Goal: Information Seeking & Learning: Check status

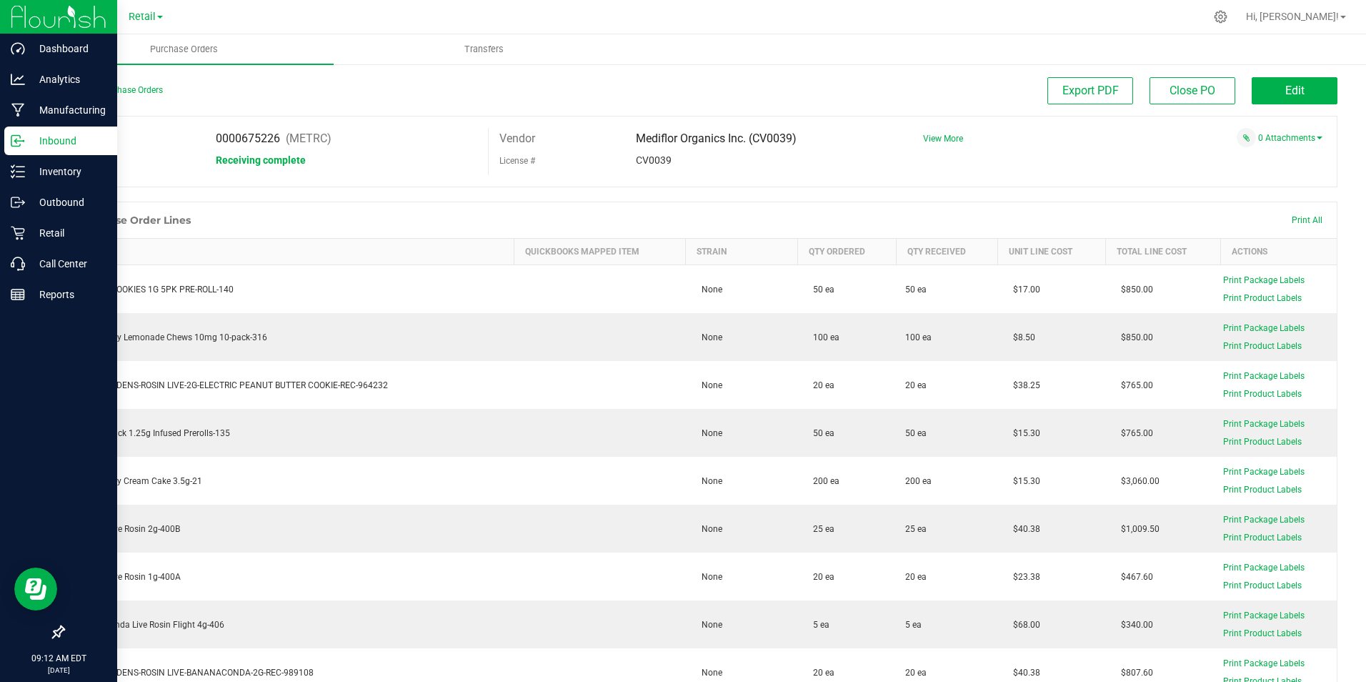
click at [35, 139] on p "Inbound" at bounding box center [68, 140] width 86 height 17
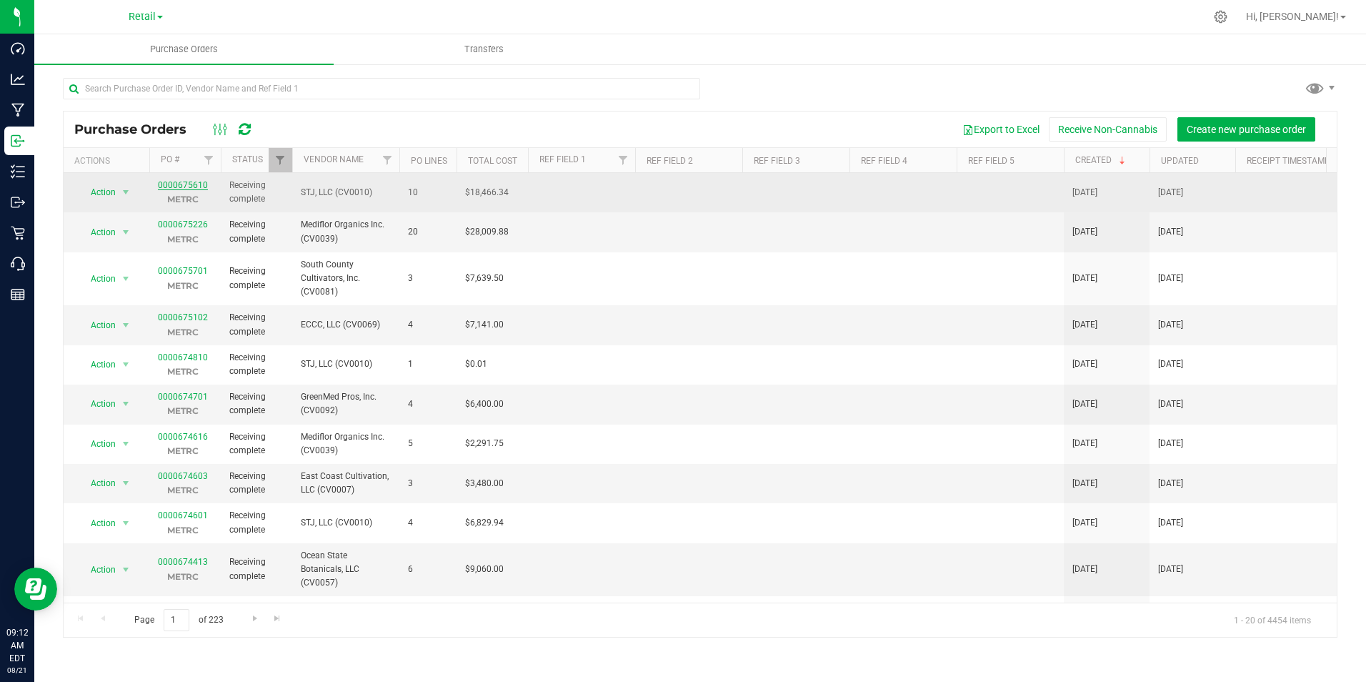
click at [176, 180] on link "0000675610" at bounding box center [183, 185] width 50 height 10
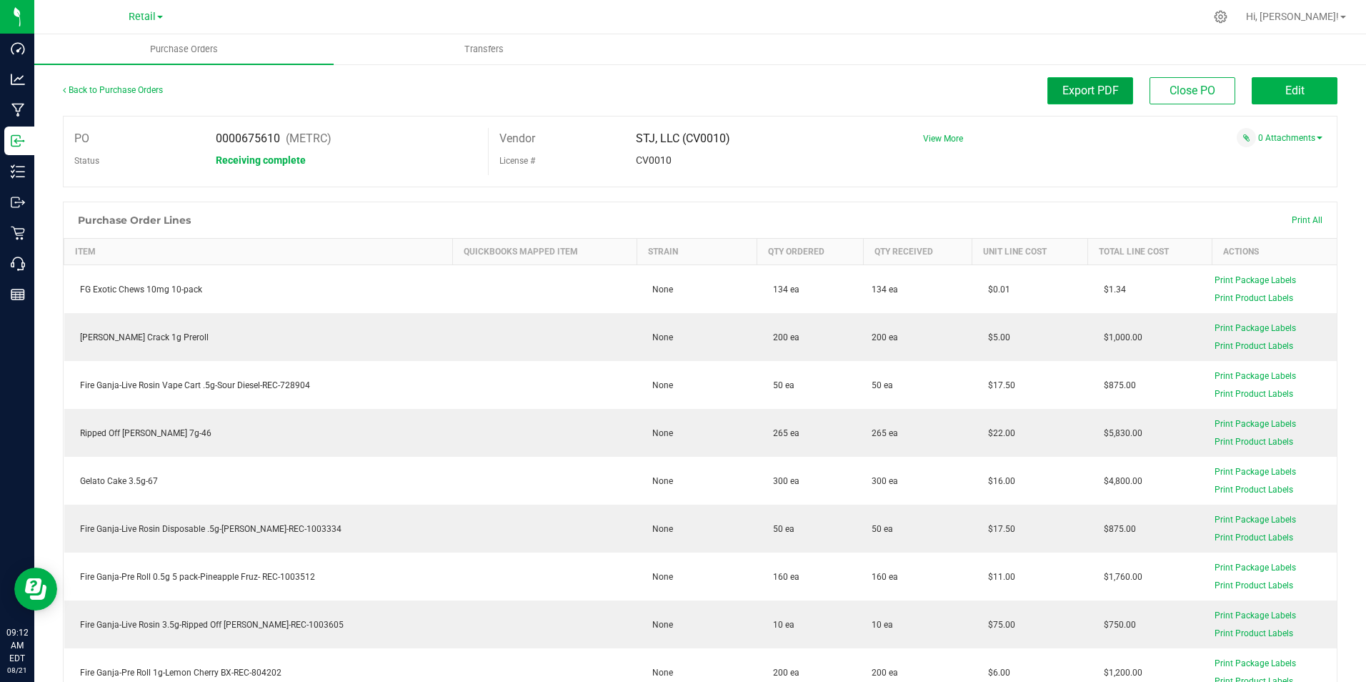
click at [1063, 91] on span "Export PDF" at bounding box center [1091, 91] width 56 height 14
click at [1083, 89] on span "Export PDF" at bounding box center [1091, 91] width 56 height 14
click at [1286, 91] on span "Edit" at bounding box center [1295, 91] width 19 height 14
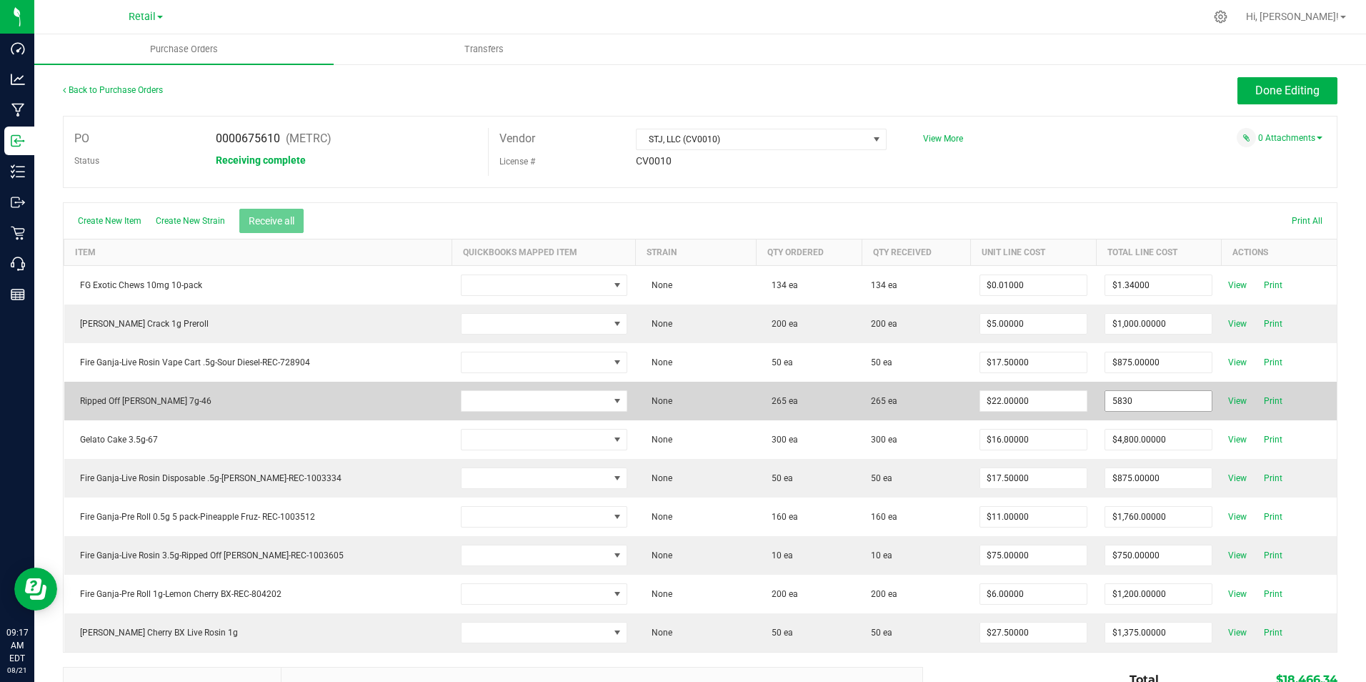
click at [1158, 398] on input "5830" at bounding box center [1158, 401] width 106 height 20
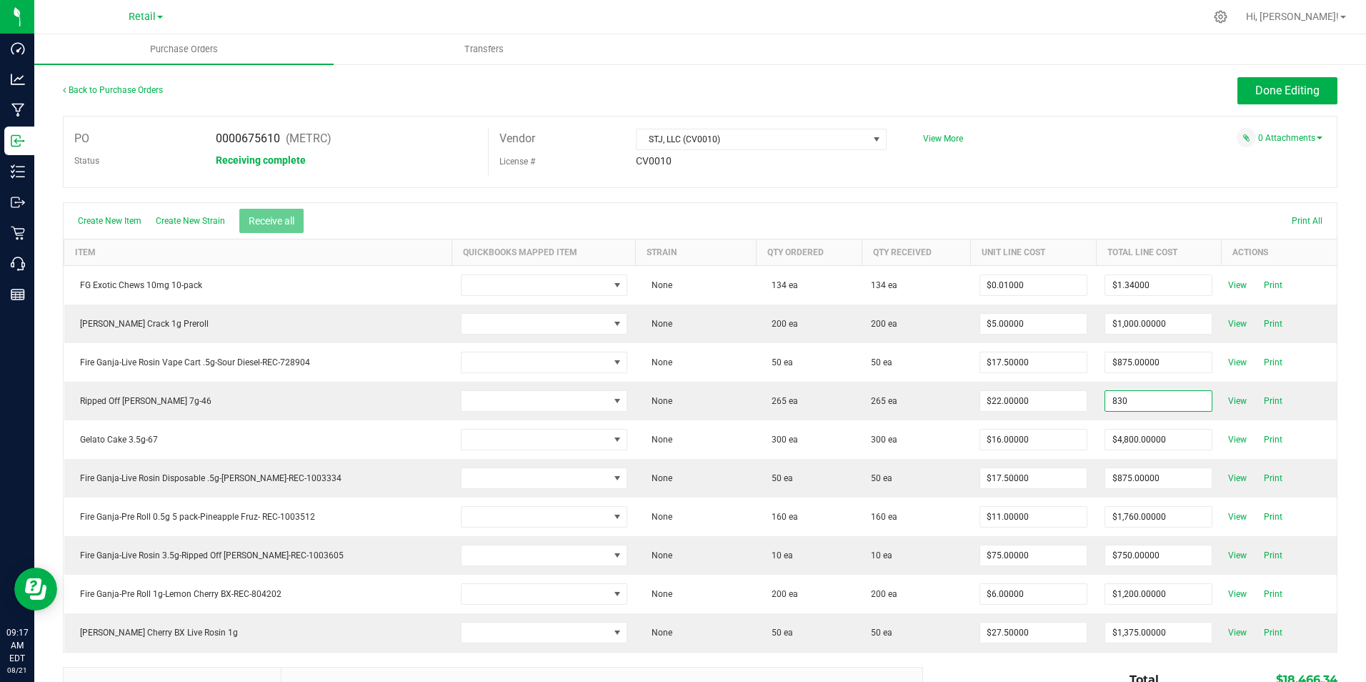
type input "$830.00000"
click at [1090, 163] on body "Dashboard Analytics Manufacturing Inbound Inventory Outbound Retail Call Center…" at bounding box center [683, 341] width 1366 height 682
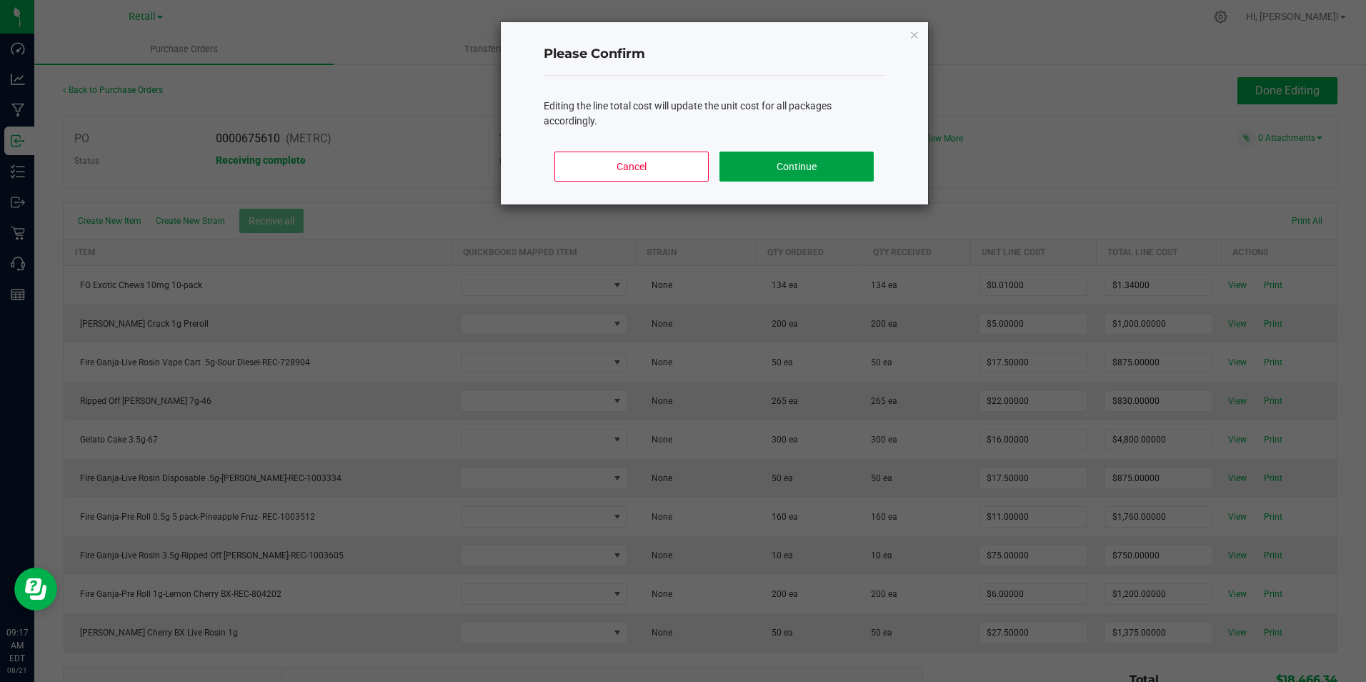
click at [779, 167] on button "Continue" at bounding box center [797, 166] width 154 height 30
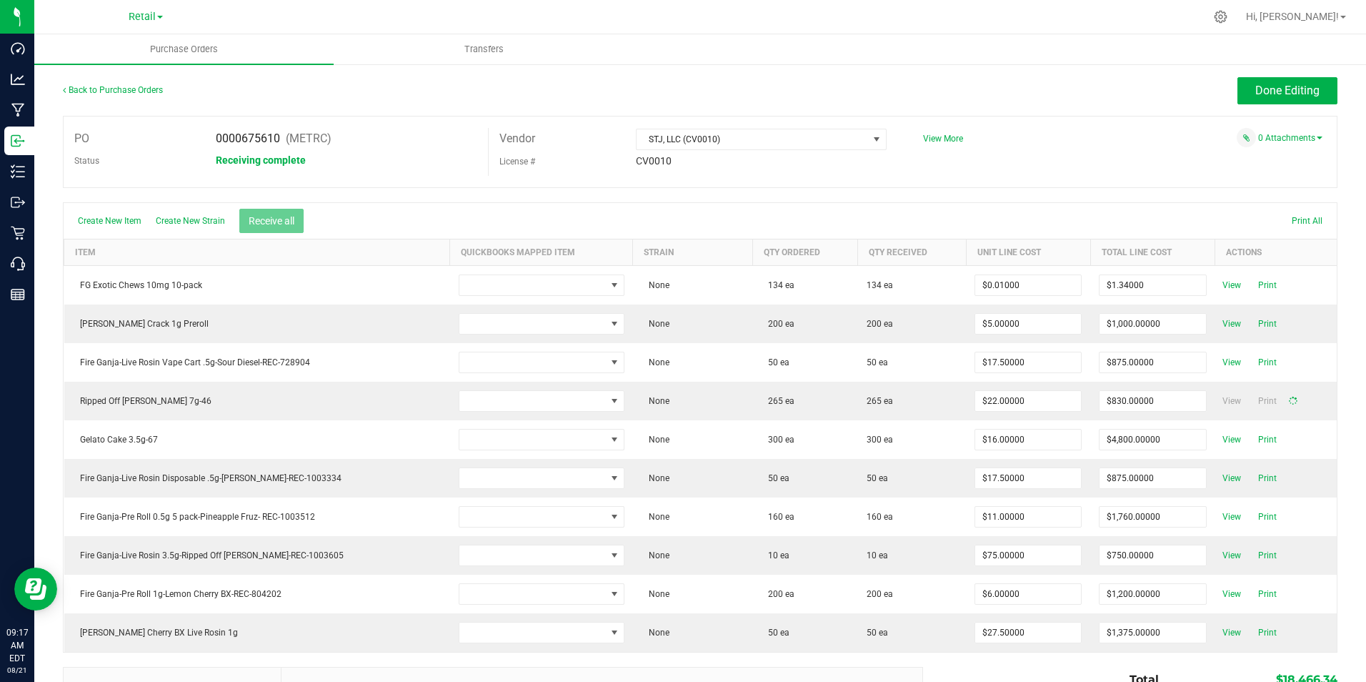
type input "$3.13208"
click at [1274, 90] on span "Done Editing" at bounding box center [1288, 91] width 64 height 14
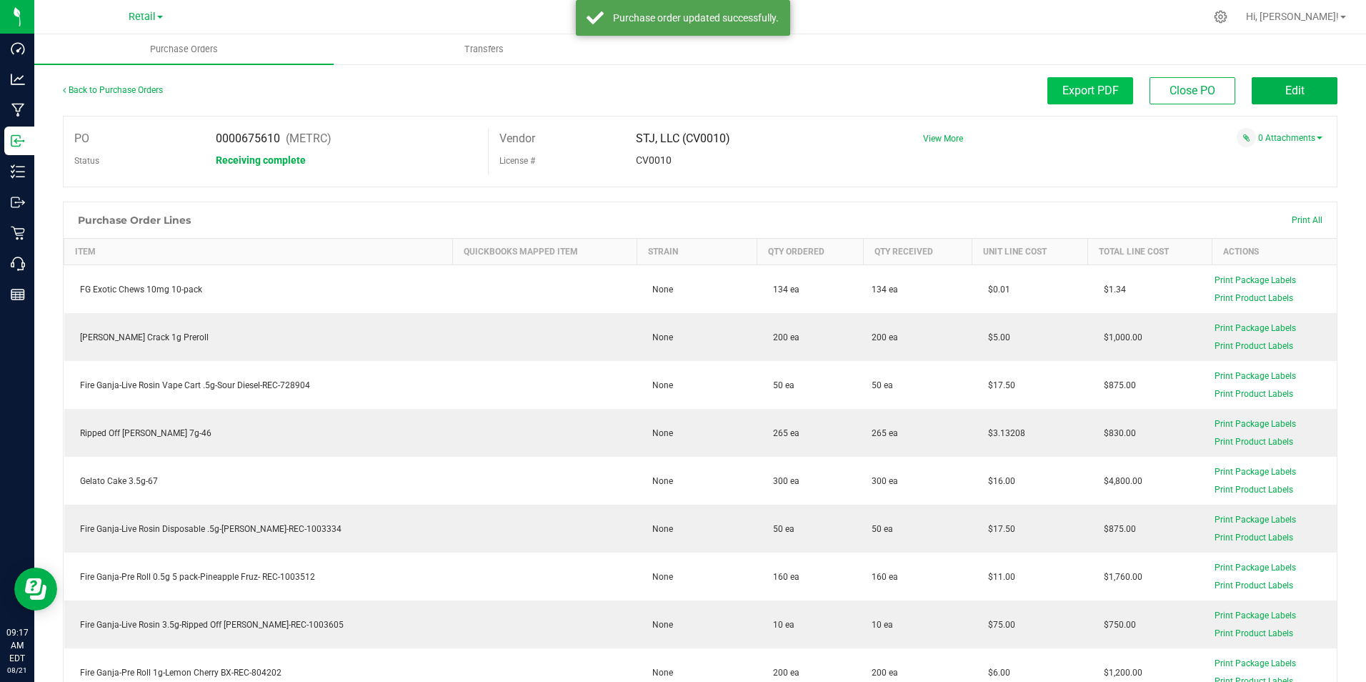
click at [1092, 105] on div "Back to Purchase Orders Export PDF Close PO Edit" at bounding box center [700, 96] width 1275 height 39
click at [1085, 86] on span "Export PDF" at bounding box center [1091, 91] width 56 height 14
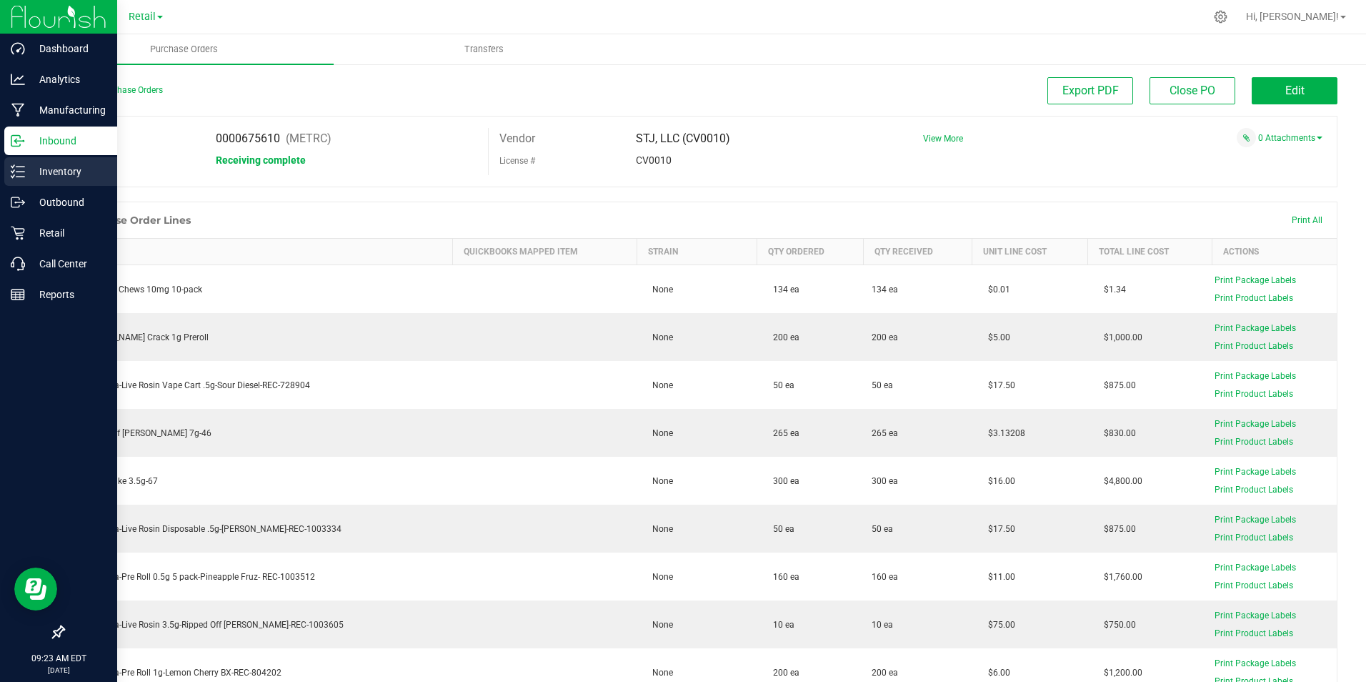
click at [58, 170] on p "Inventory" at bounding box center [68, 171] width 86 height 17
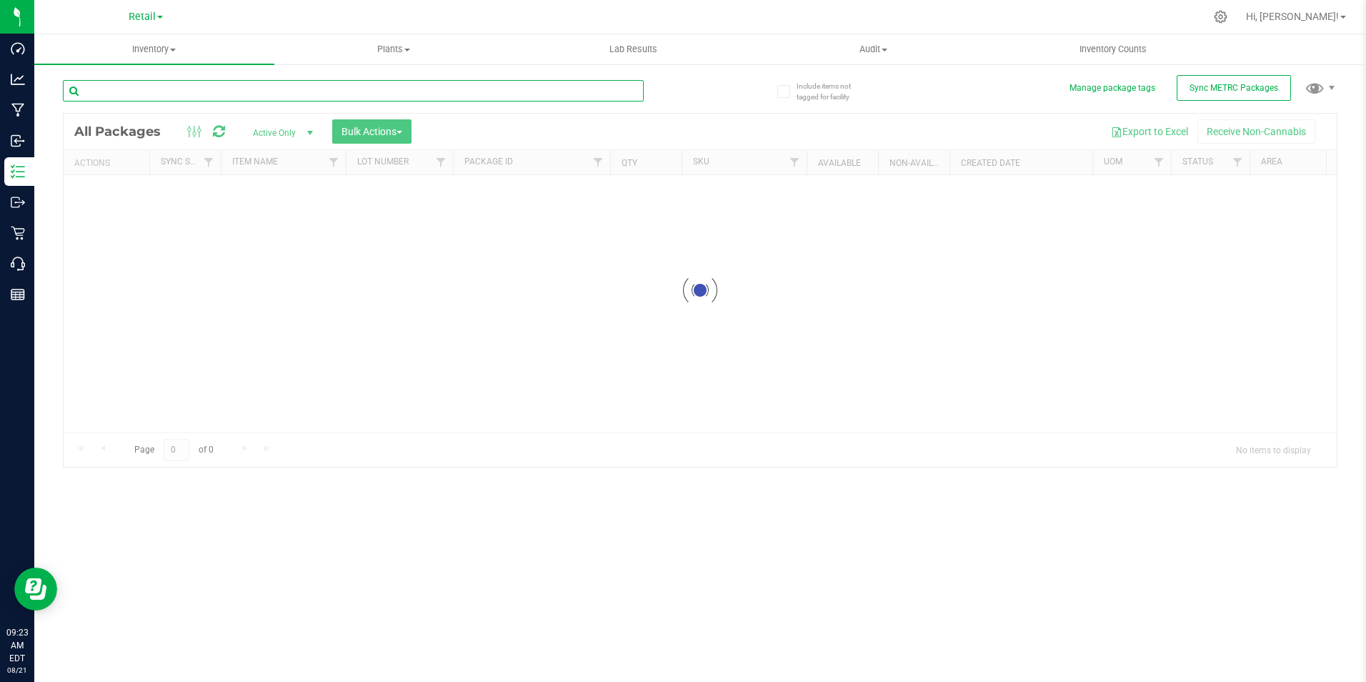
click at [295, 96] on input "text" at bounding box center [353, 90] width 581 height 21
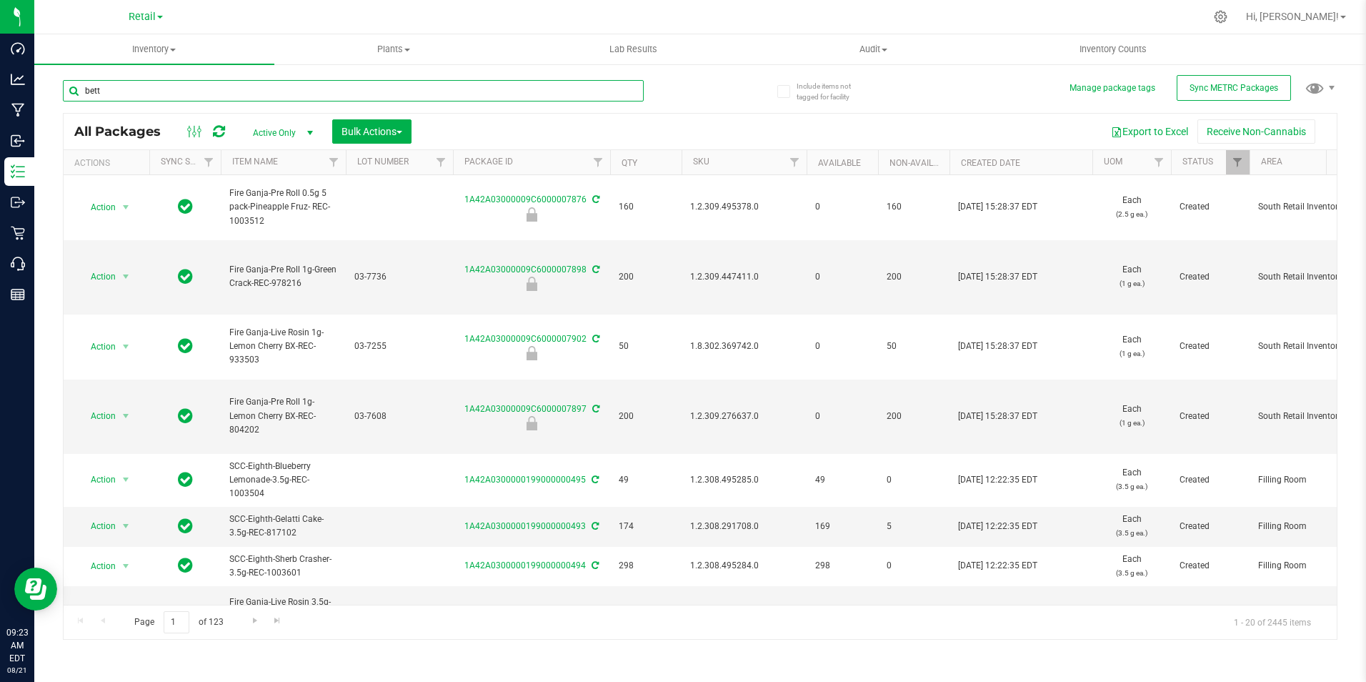
type input "[PERSON_NAME]"
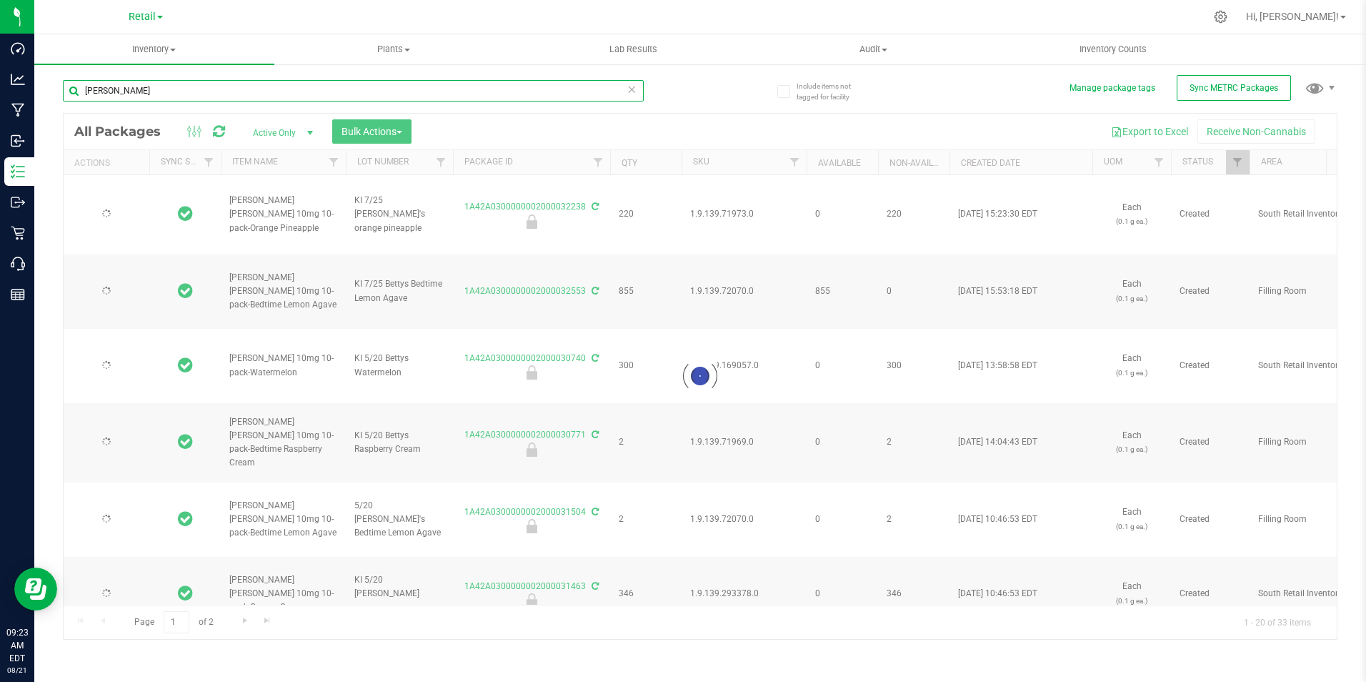
type input "[DATE]"
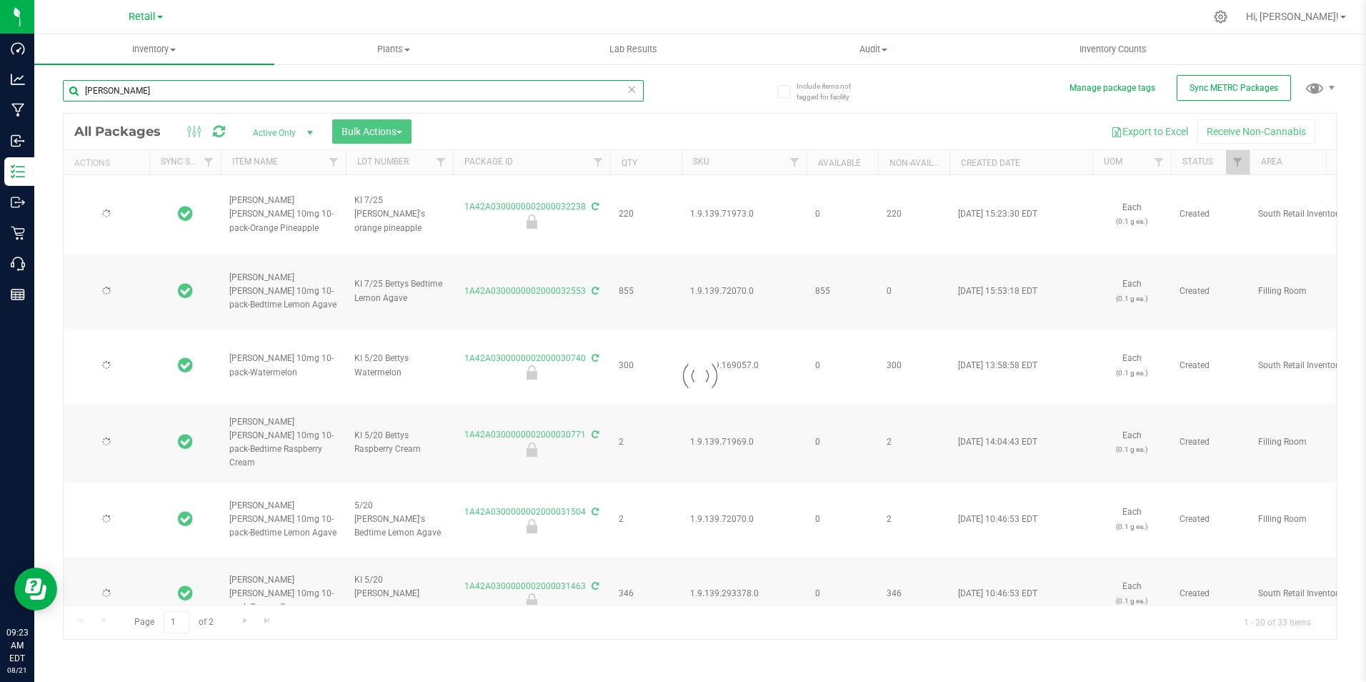
type input "[DATE]"
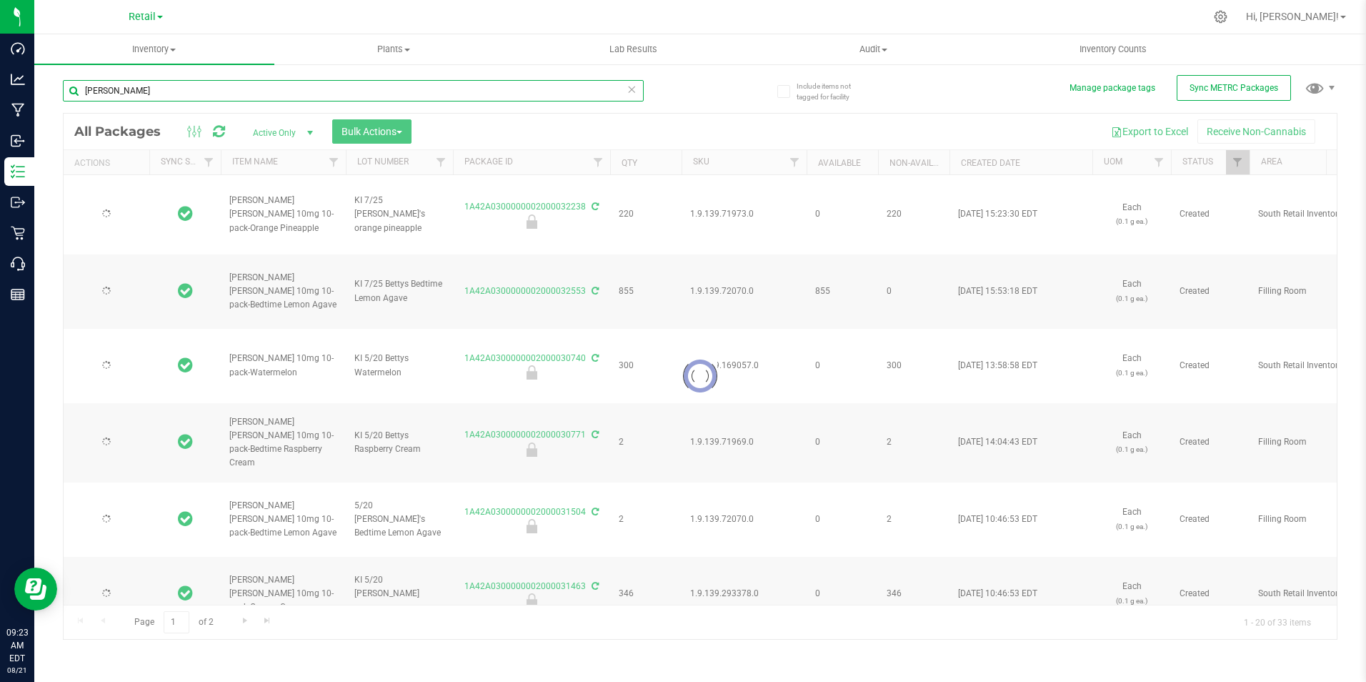
type input "[DATE]"
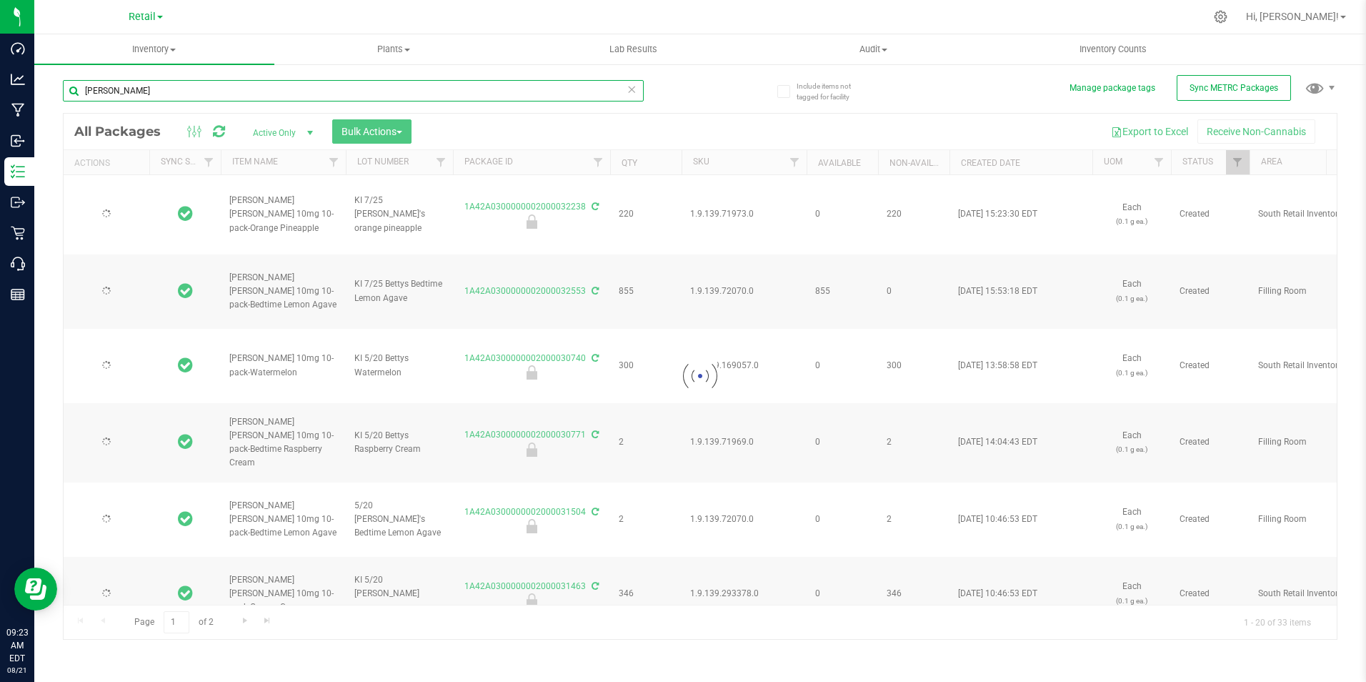
type input "[DATE]"
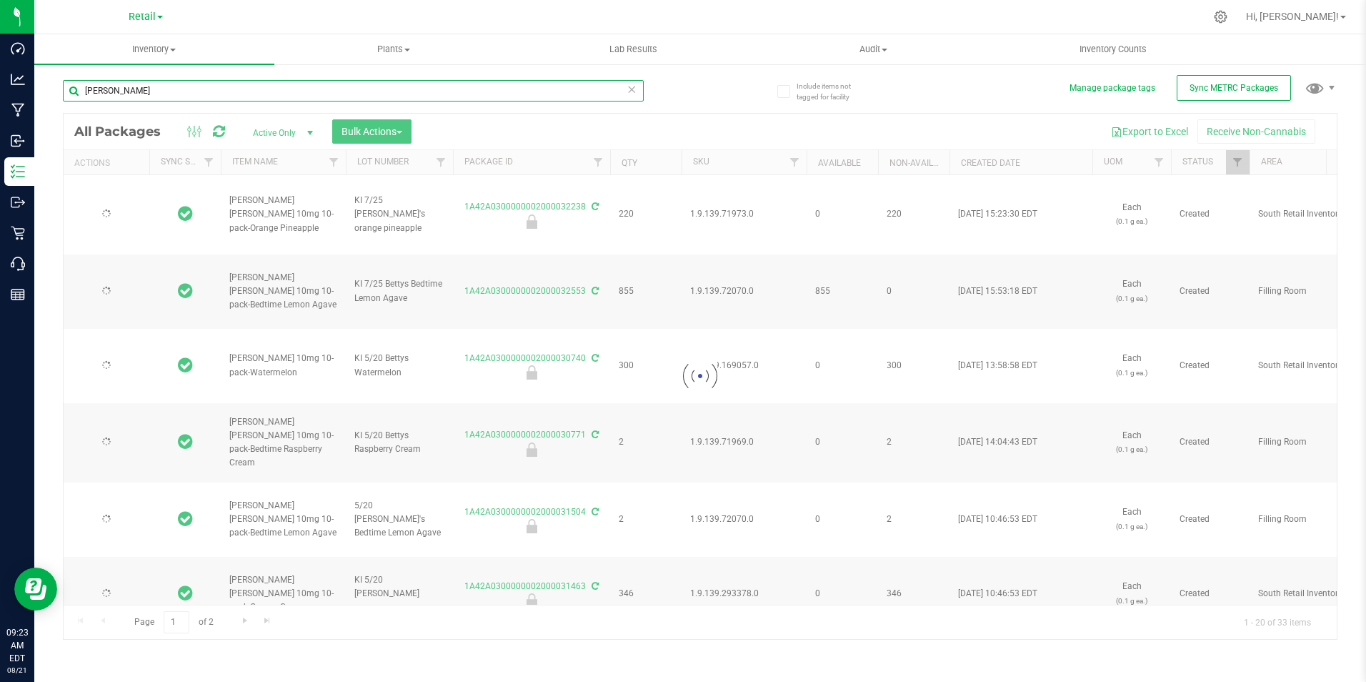
type input "[DATE]"
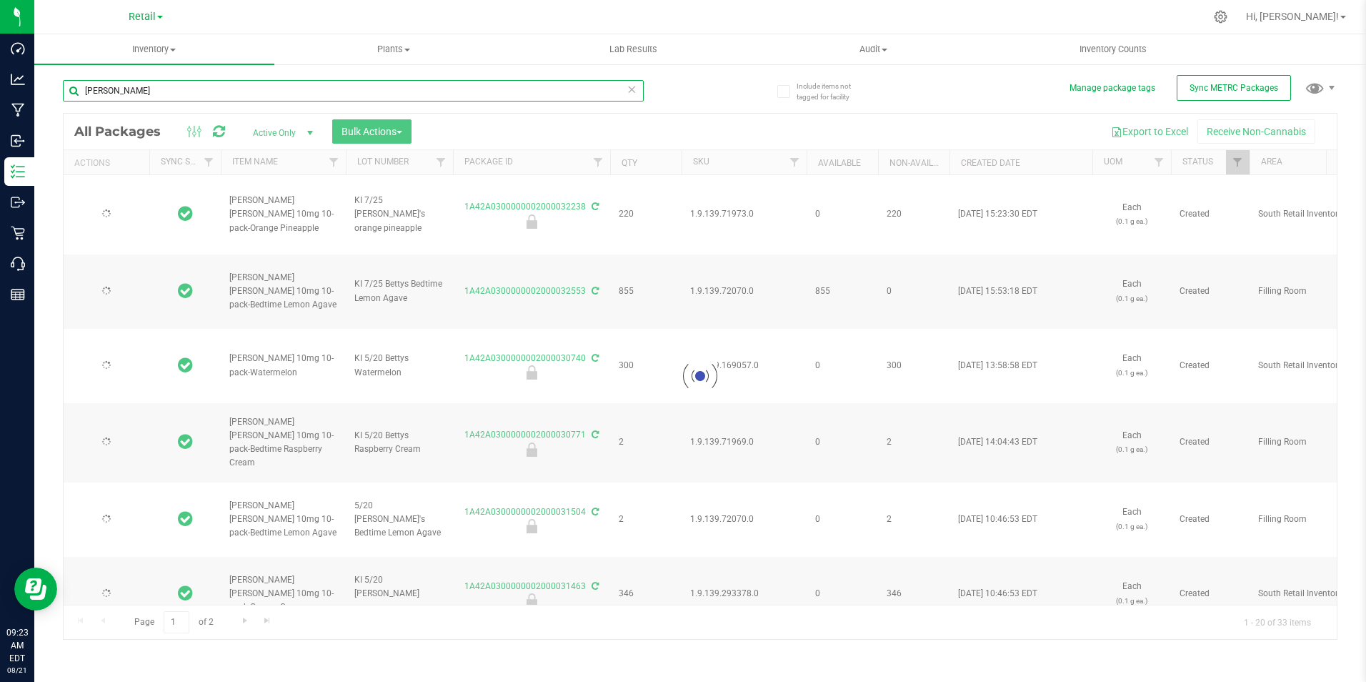
type input "[DATE]"
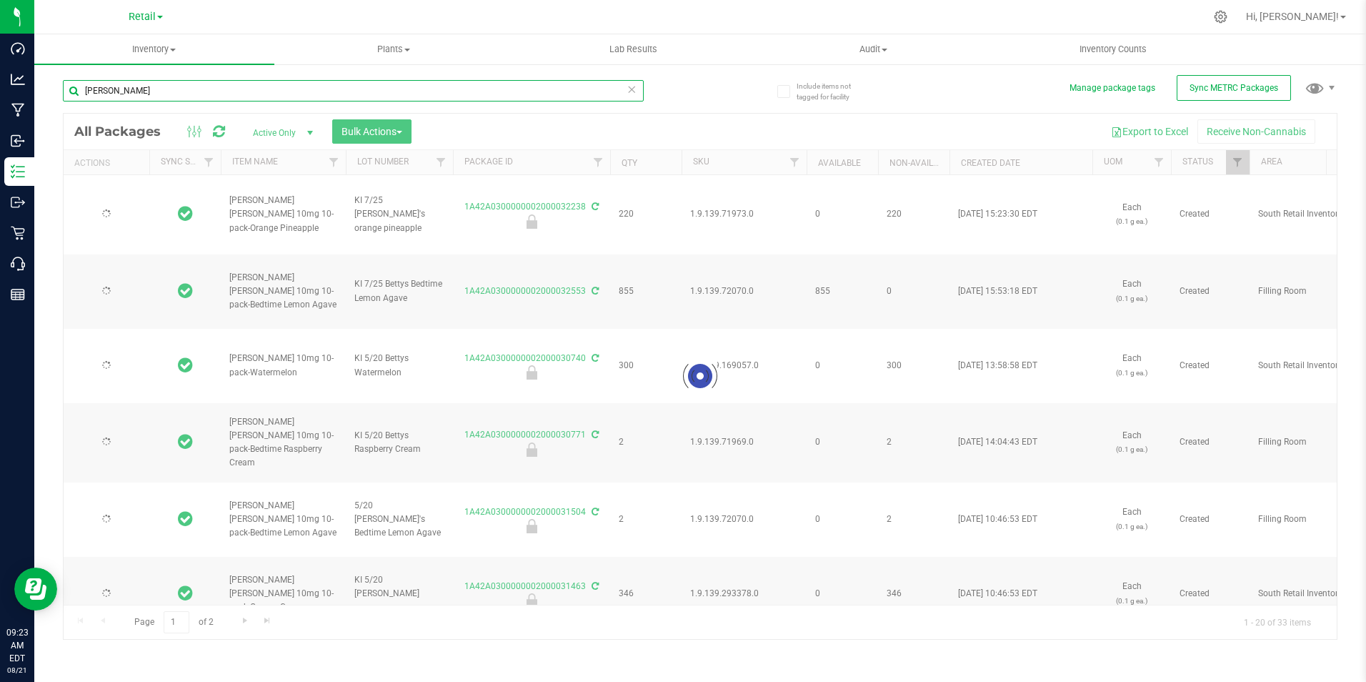
type input "[DATE]"
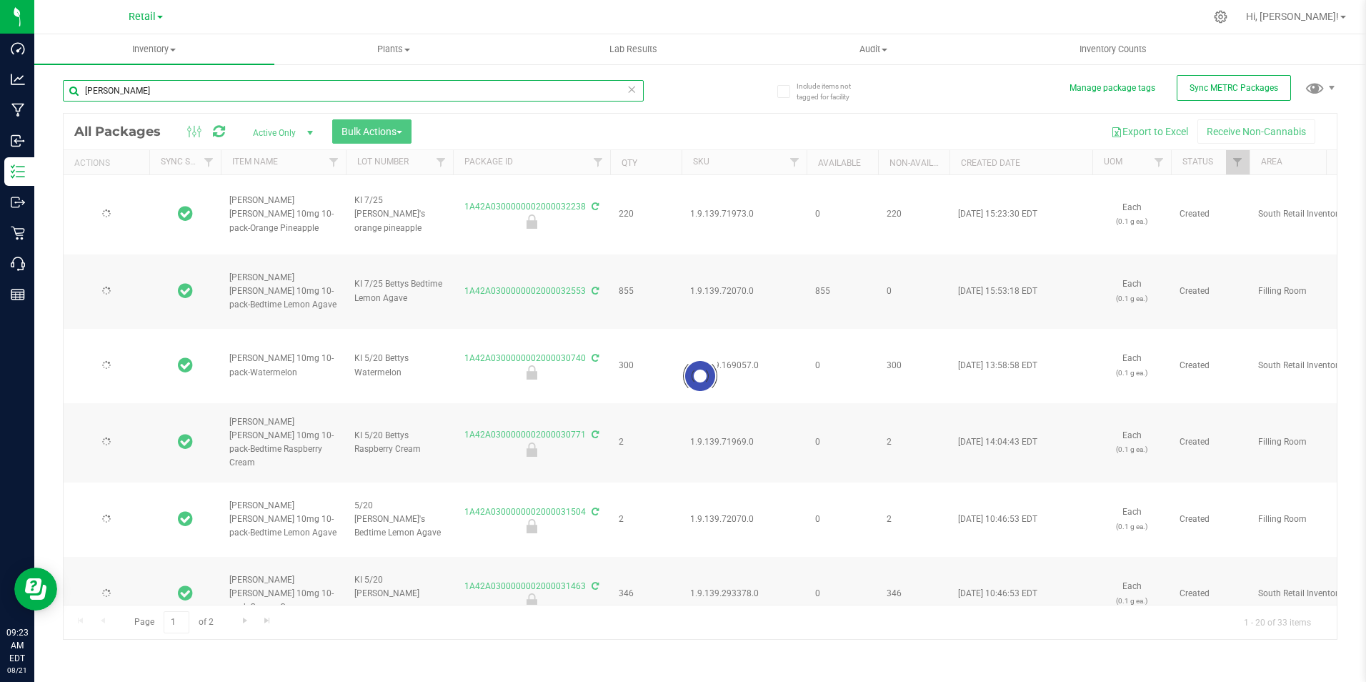
type input "[DATE]"
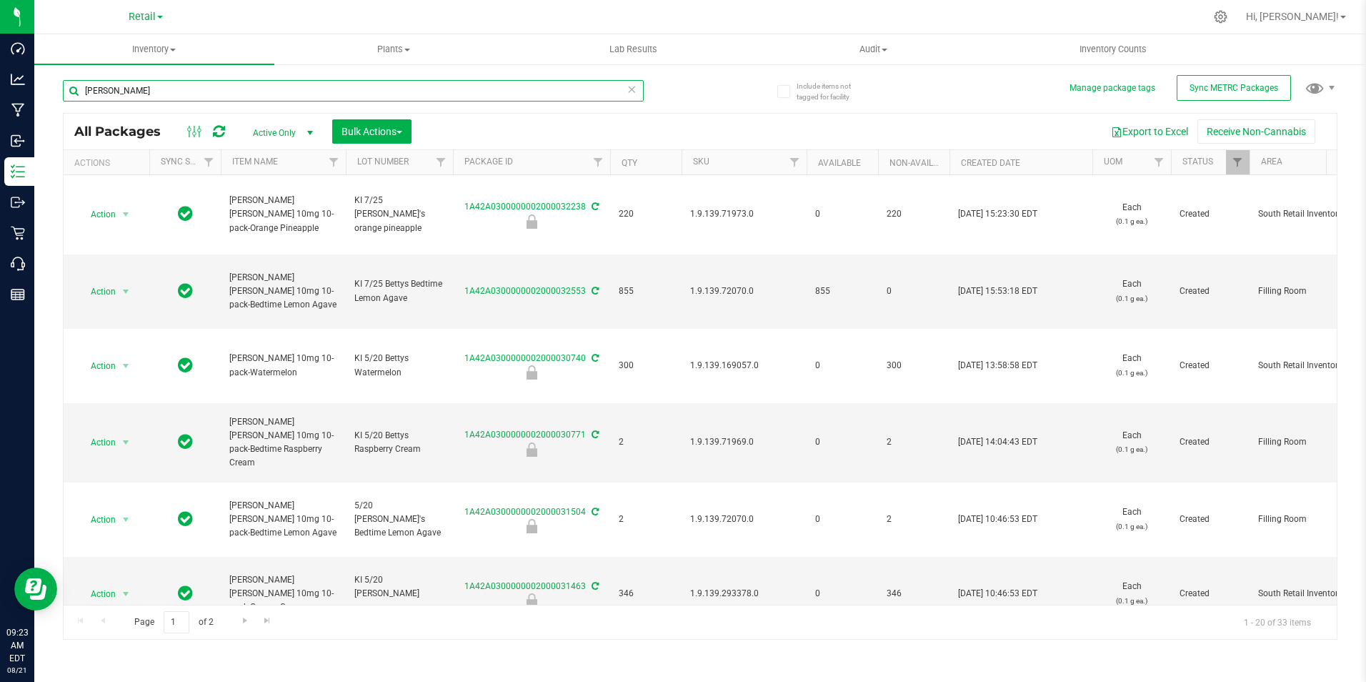
type input "[PERSON_NAME]"
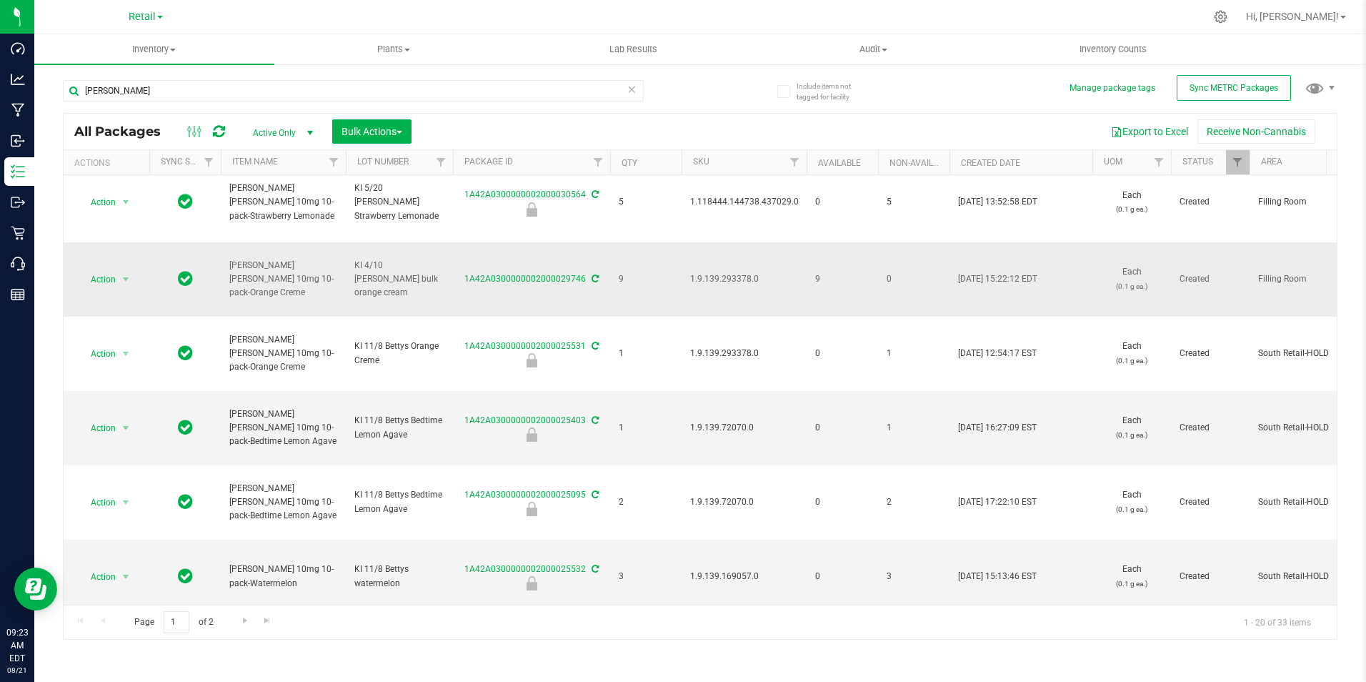
scroll to position [1097, 0]
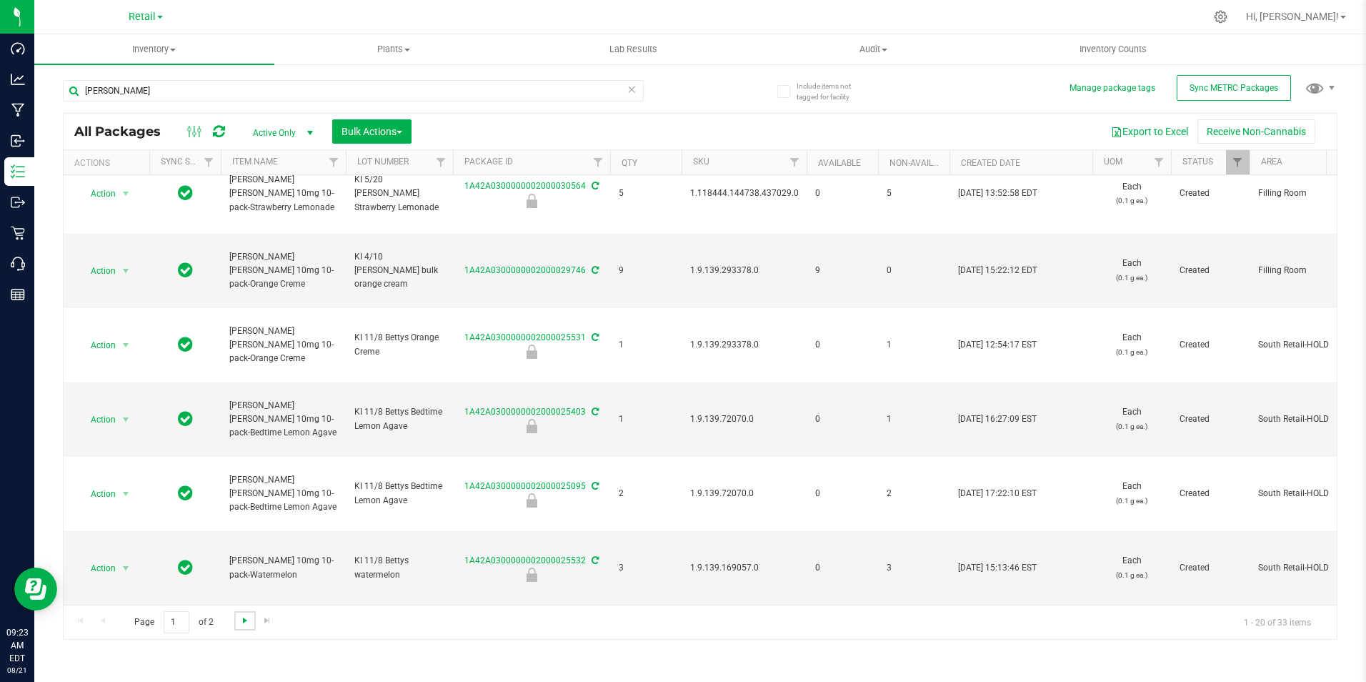
click at [241, 620] on span "Go to the next page" at bounding box center [244, 620] width 11 height 11
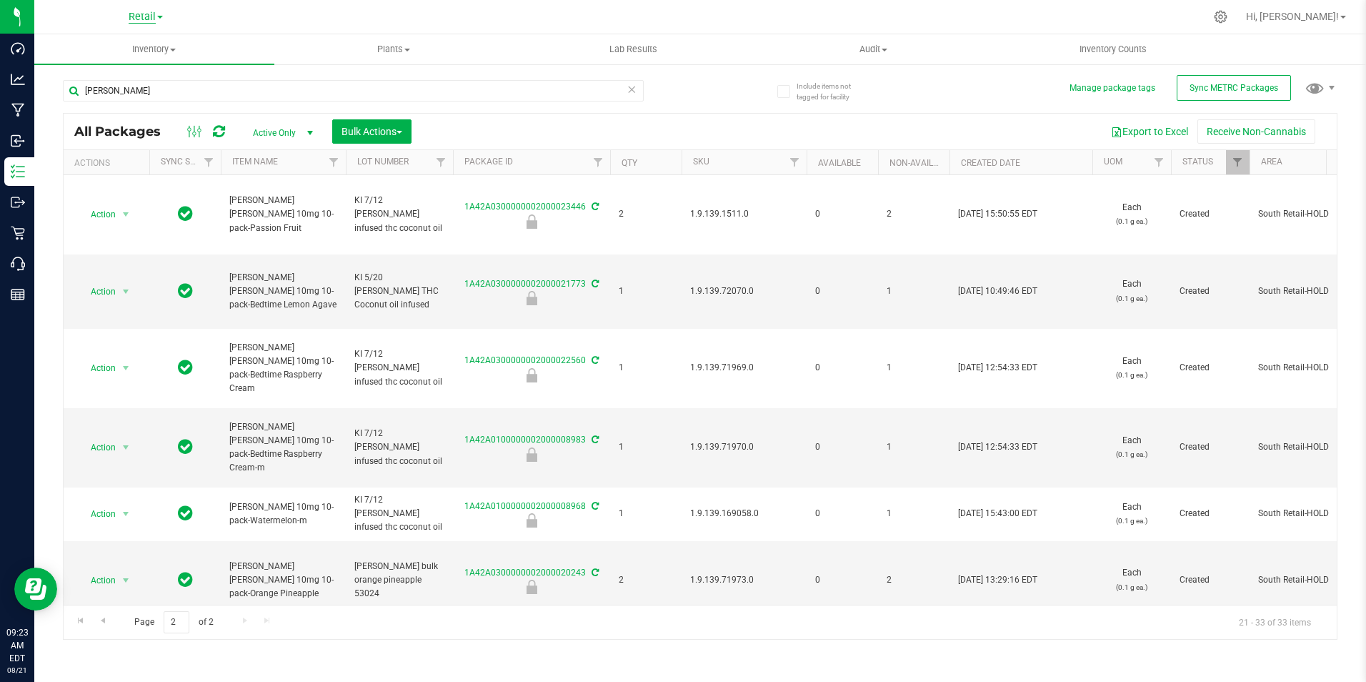
click at [145, 15] on span "Retail" at bounding box center [142, 17] width 27 height 13
click at [141, 55] on link "Cultivation" at bounding box center [145, 50] width 209 height 19
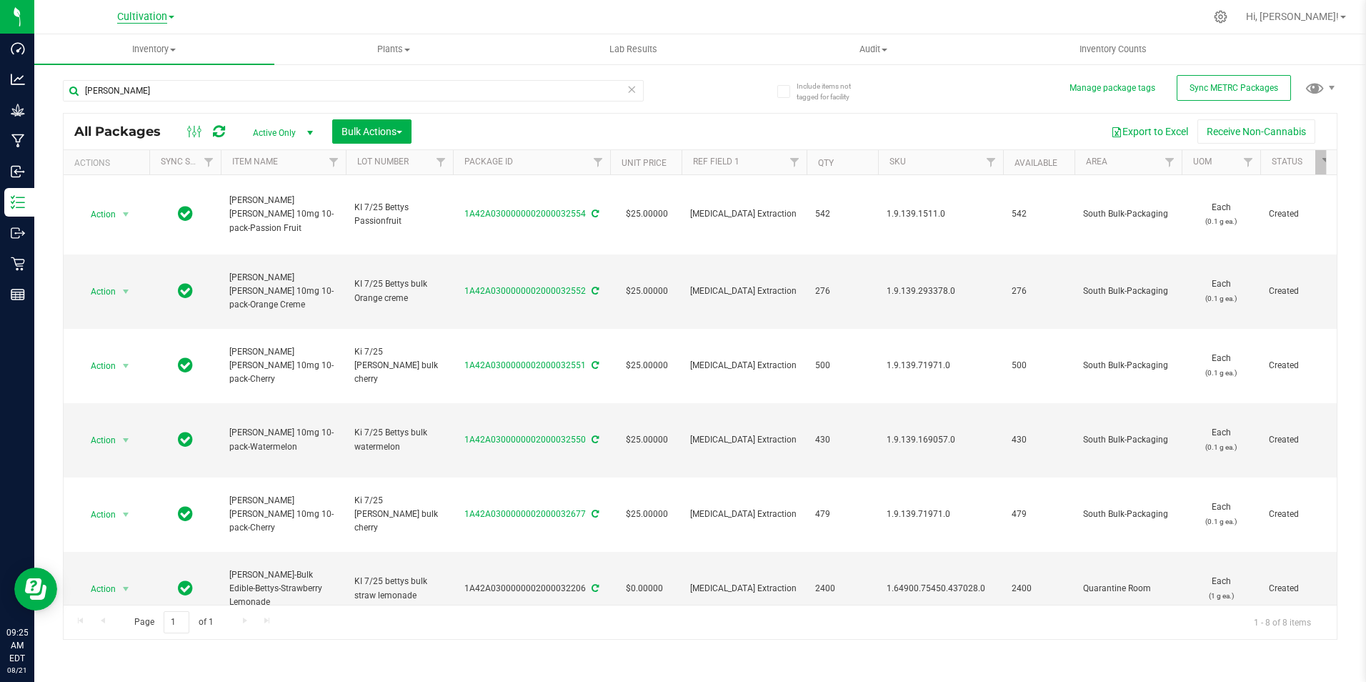
click at [145, 14] on span "Cultivation" at bounding box center [142, 17] width 50 height 13
click at [124, 84] on link "Retail" at bounding box center [145, 88] width 209 height 19
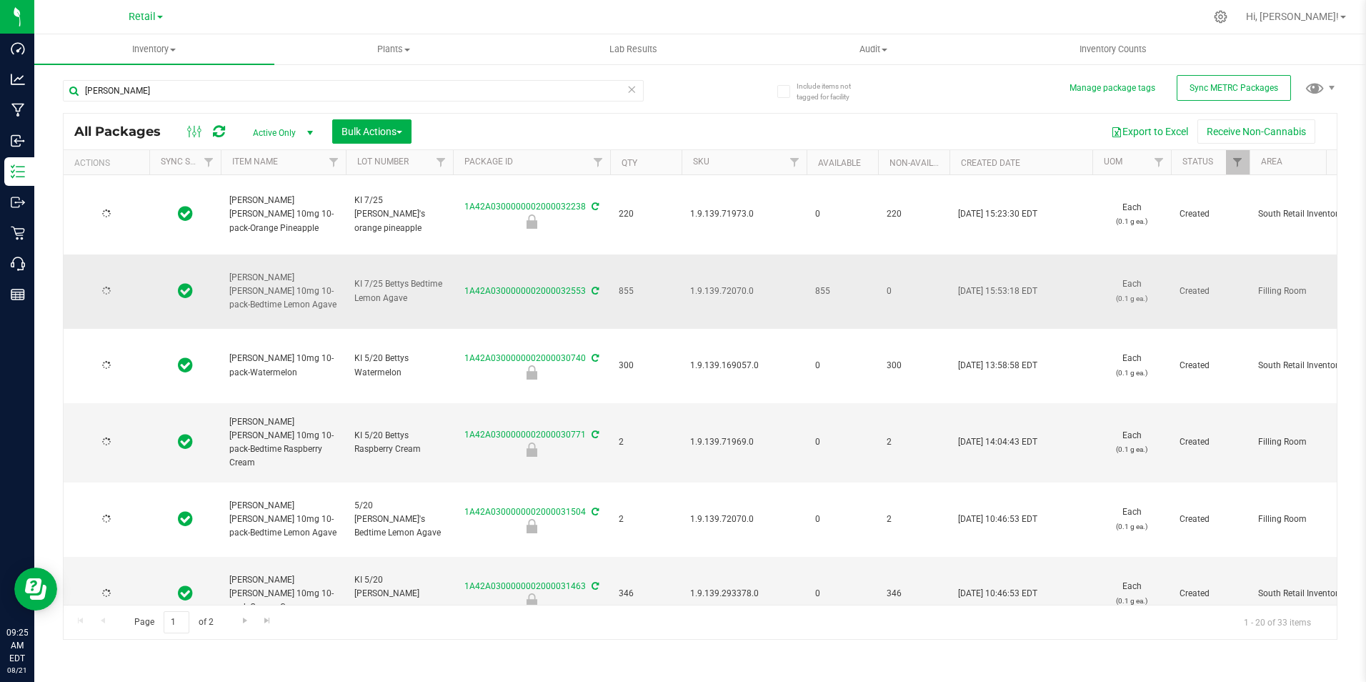
type input "[DATE]"
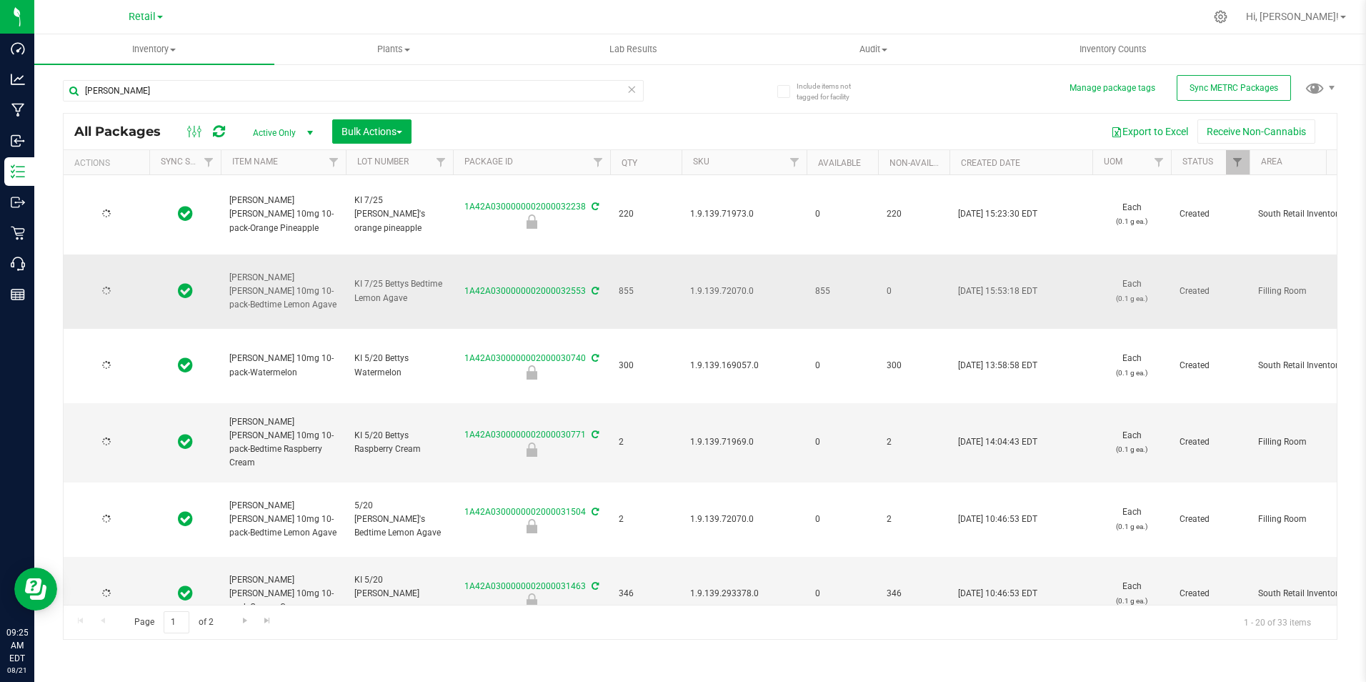
type input "[DATE]"
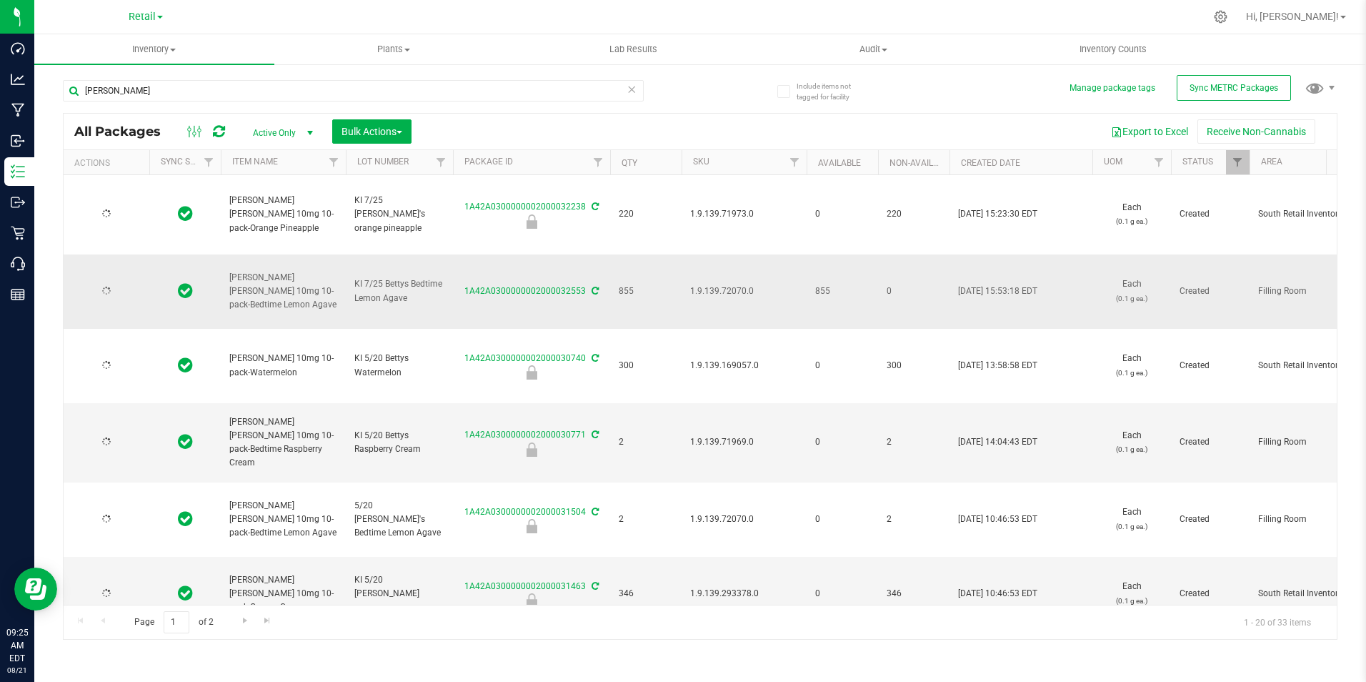
type input "[DATE]"
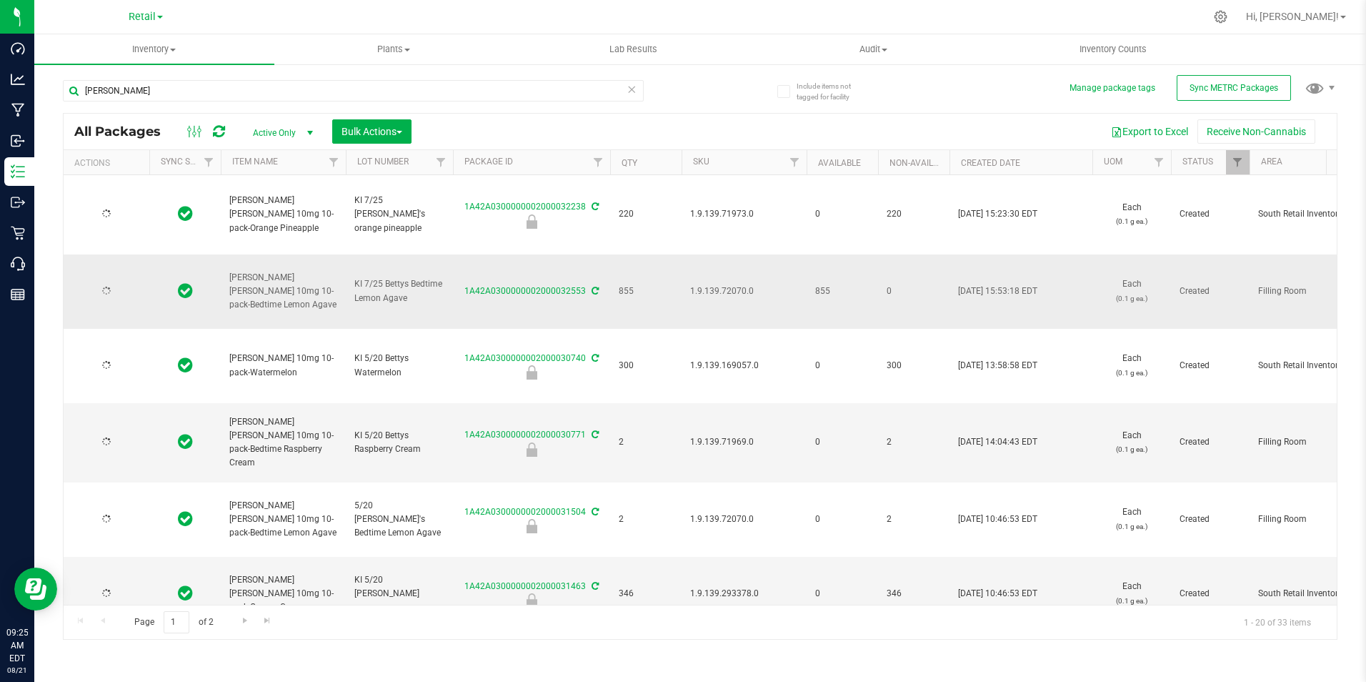
type input "[DATE]"
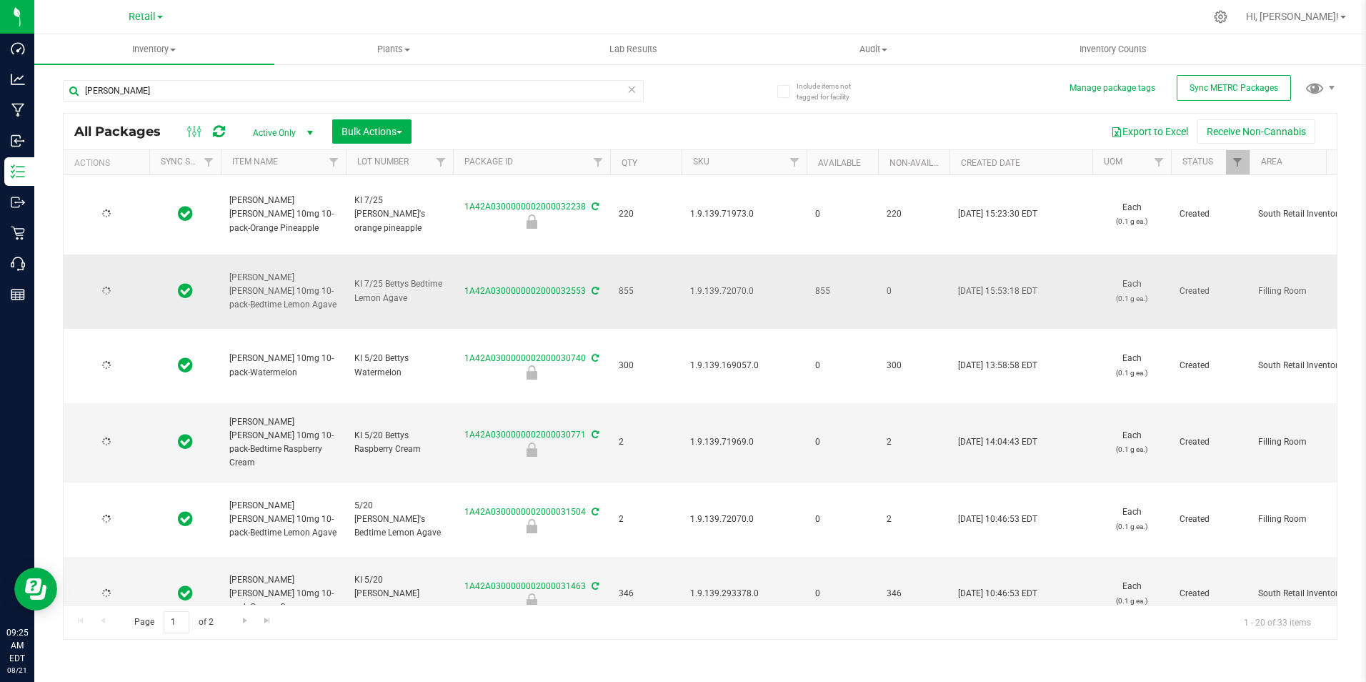
type input "[DATE]"
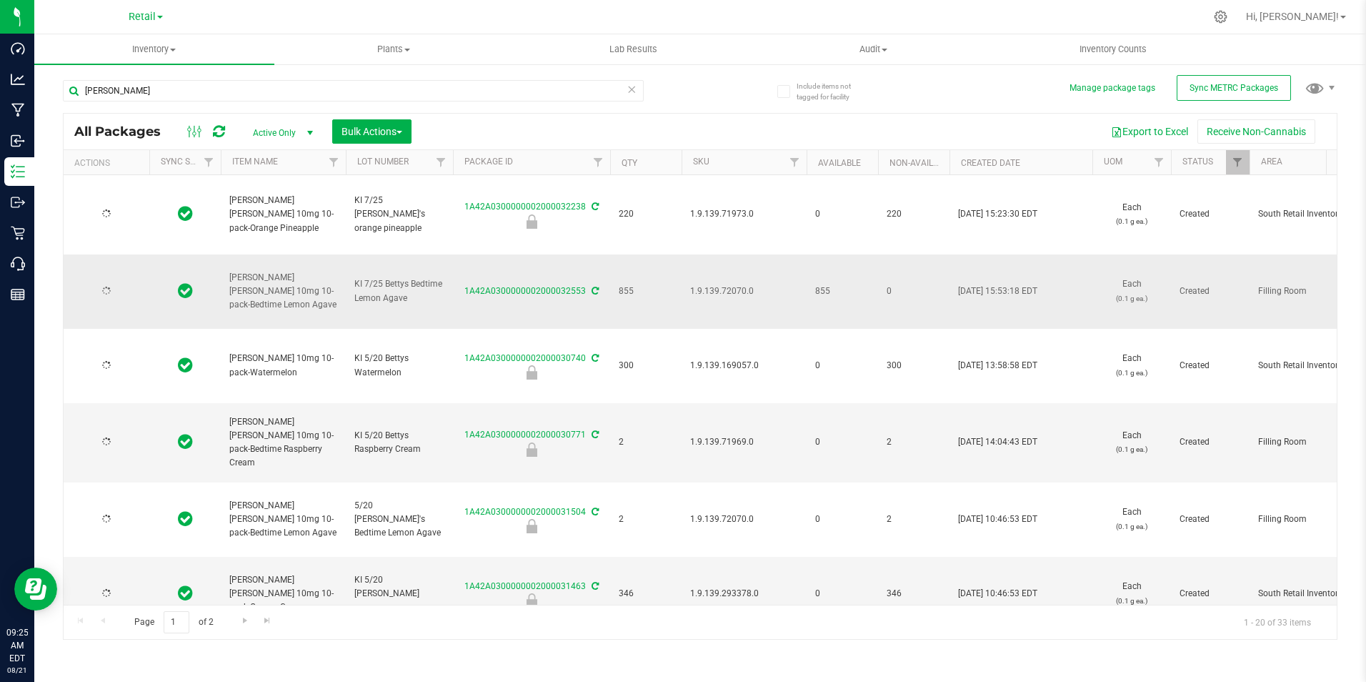
type input "[DATE]"
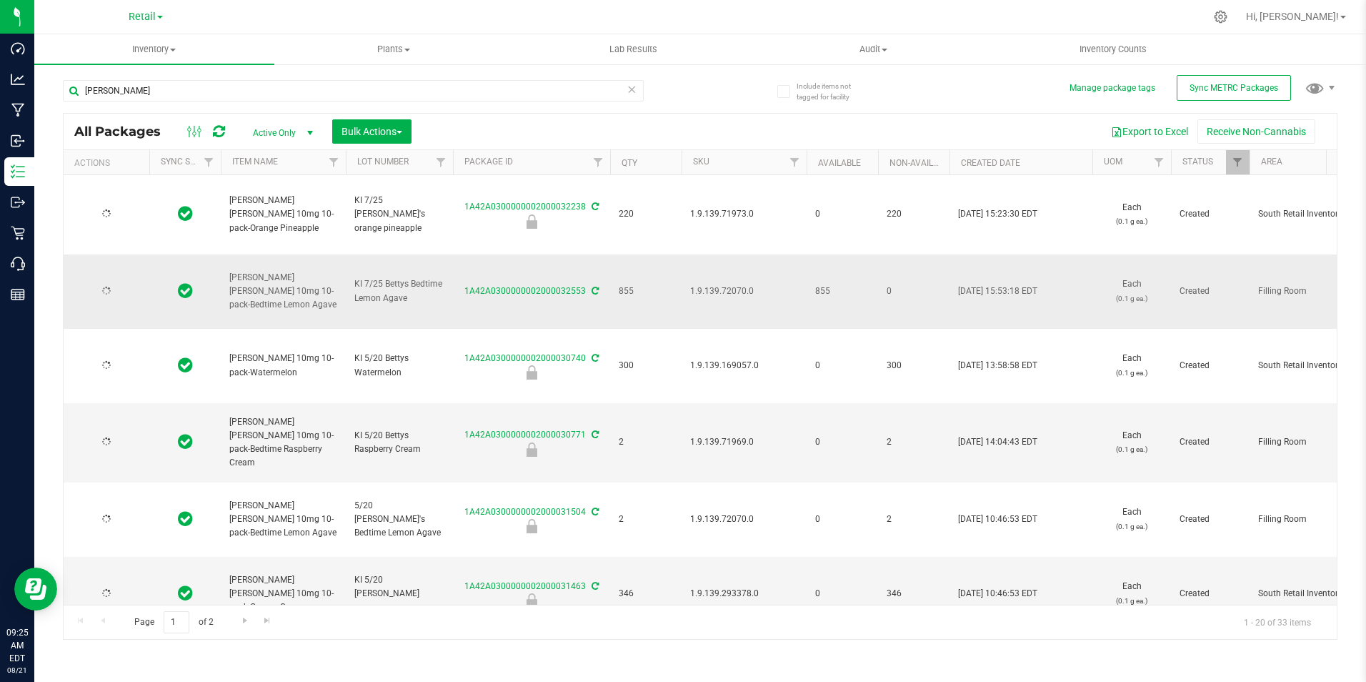
type input "[DATE]"
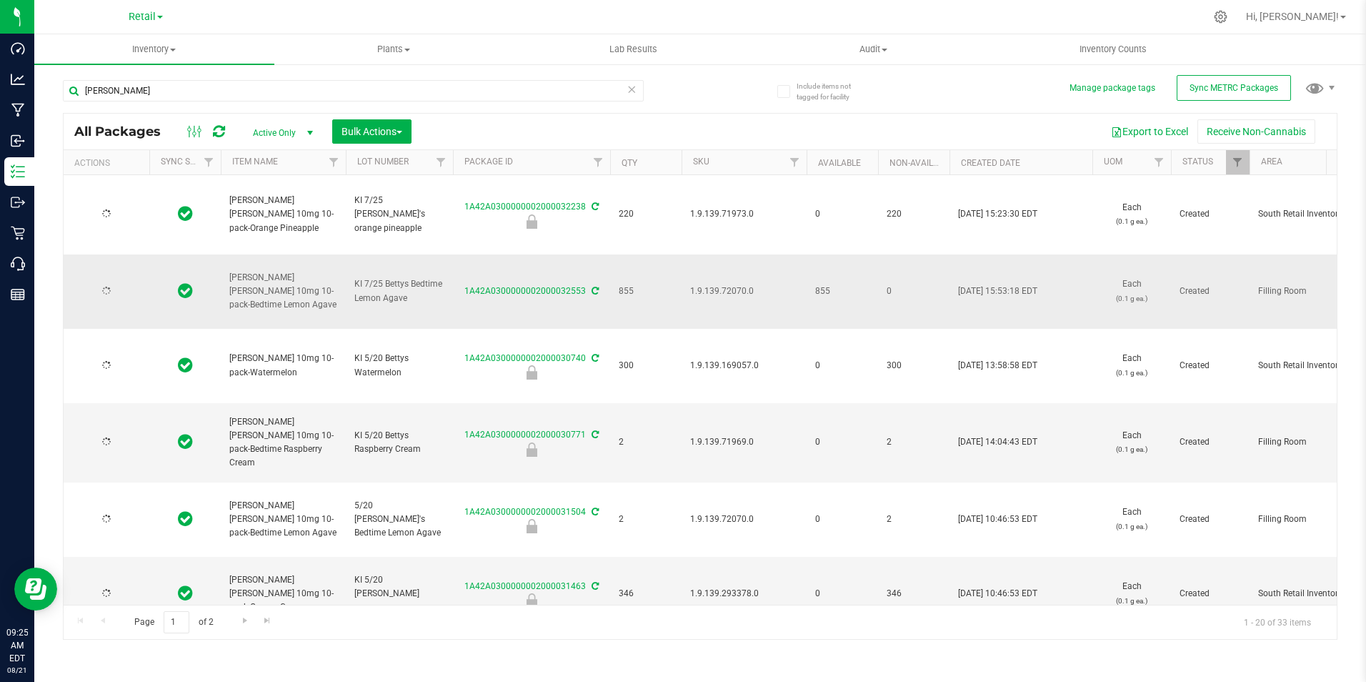
type input "[DATE]"
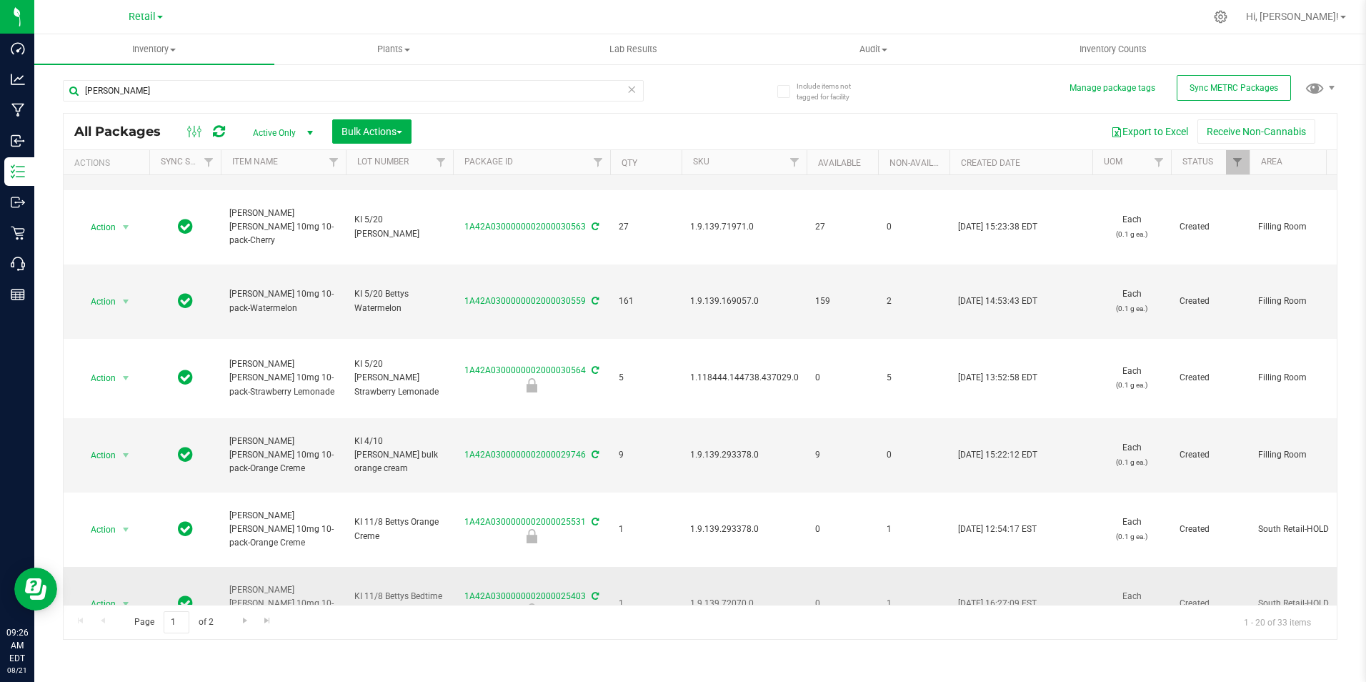
scroll to position [883, 0]
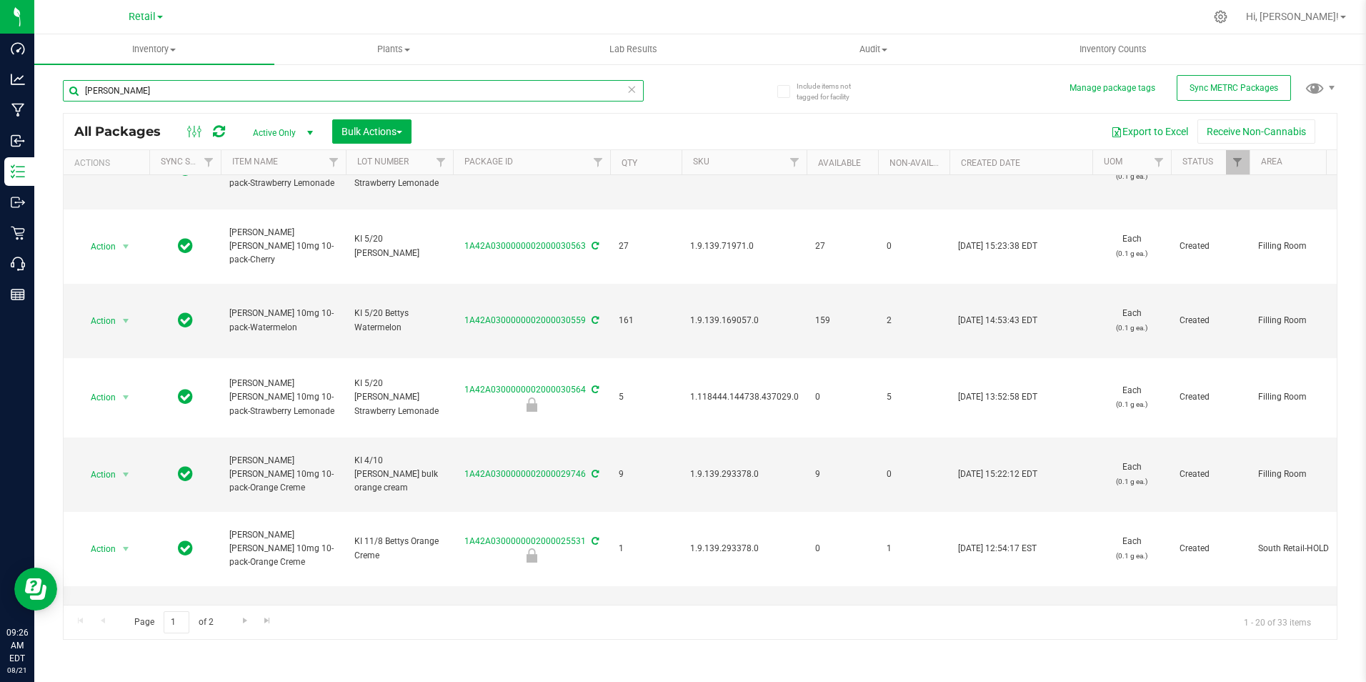
drag, startPoint x: 141, startPoint y: 91, endPoint x: -132, endPoint y: 28, distance: 280.1
click at [0, 28] on html "Dashboard Analytics Manufacturing Inbound Inventory Outbound Retail Call Center…" at bounding box center [683, 341] width 1366 height 682
type input "lemon a"
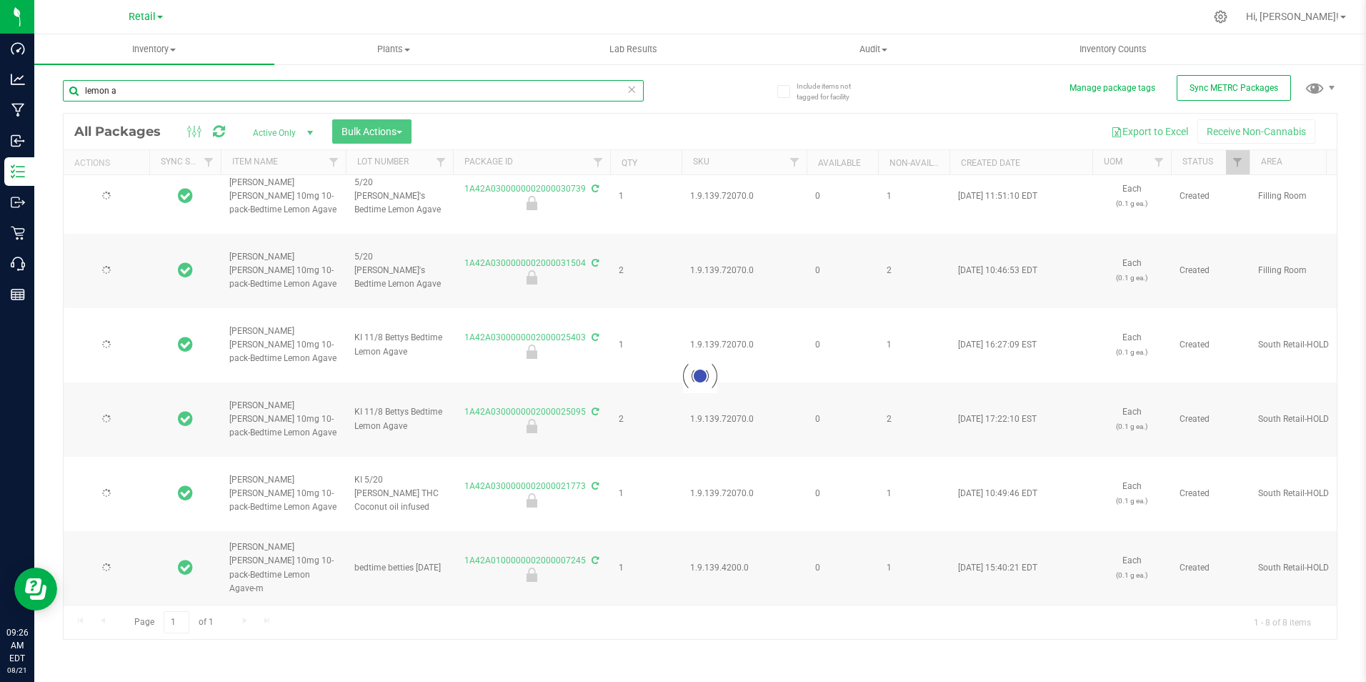
type input "[DATE]"
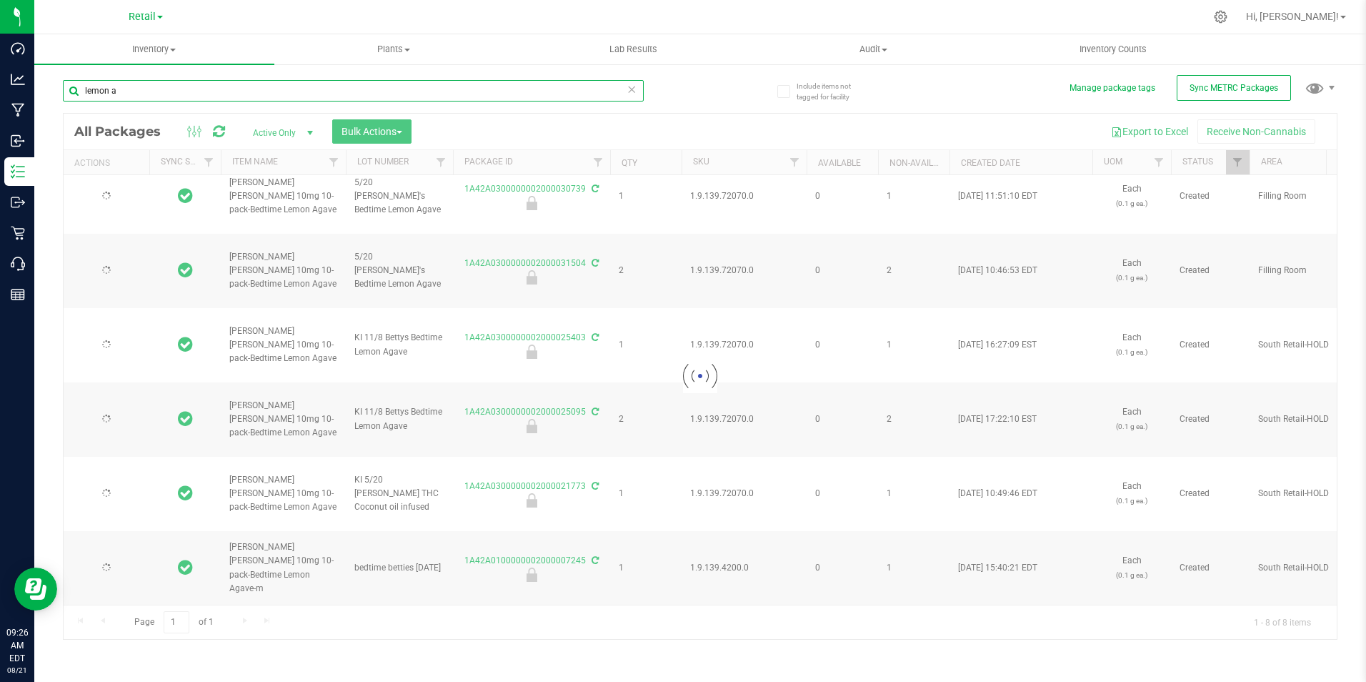
type input "[DATE]"
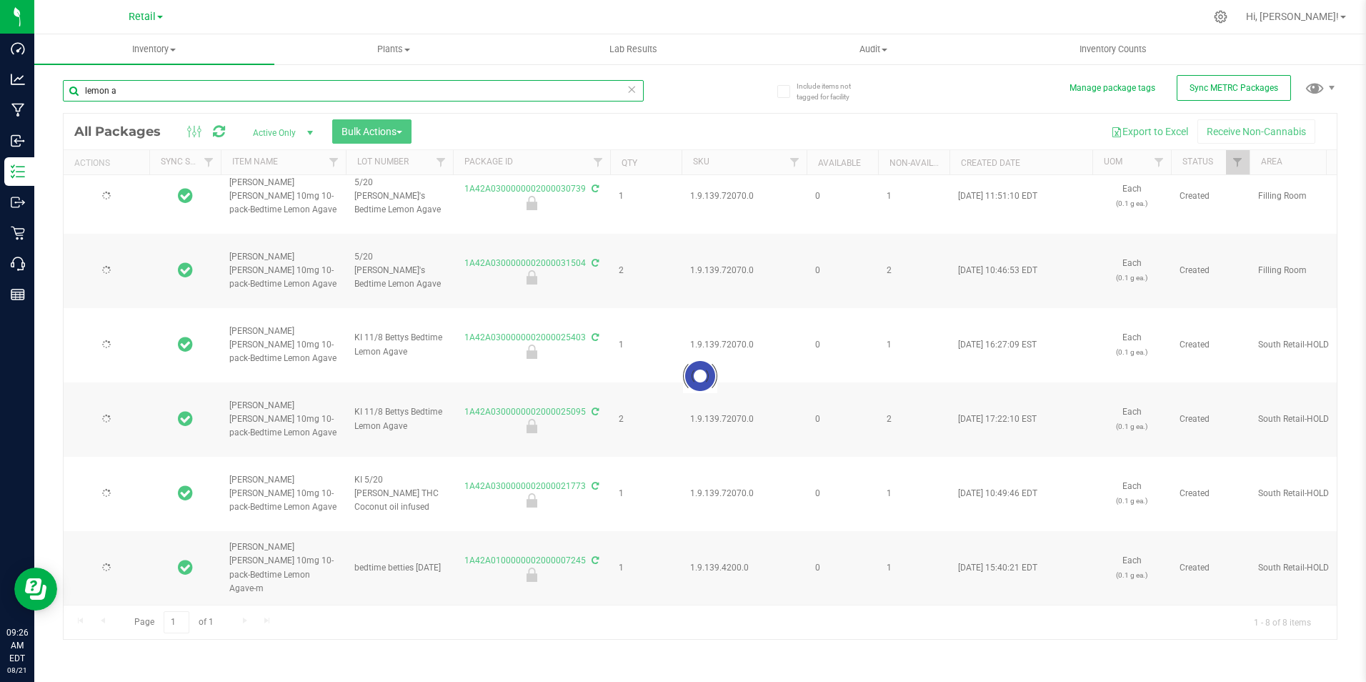
type input "[DATE]"
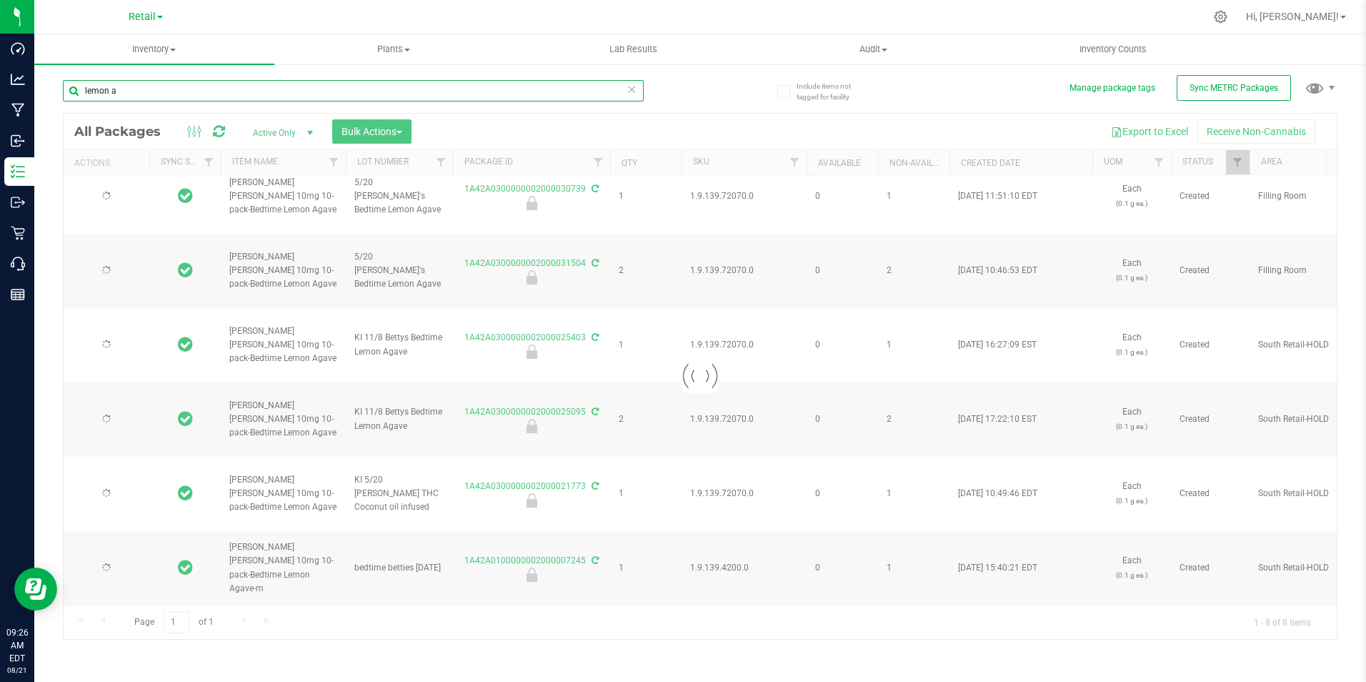
type input "[DATE]"
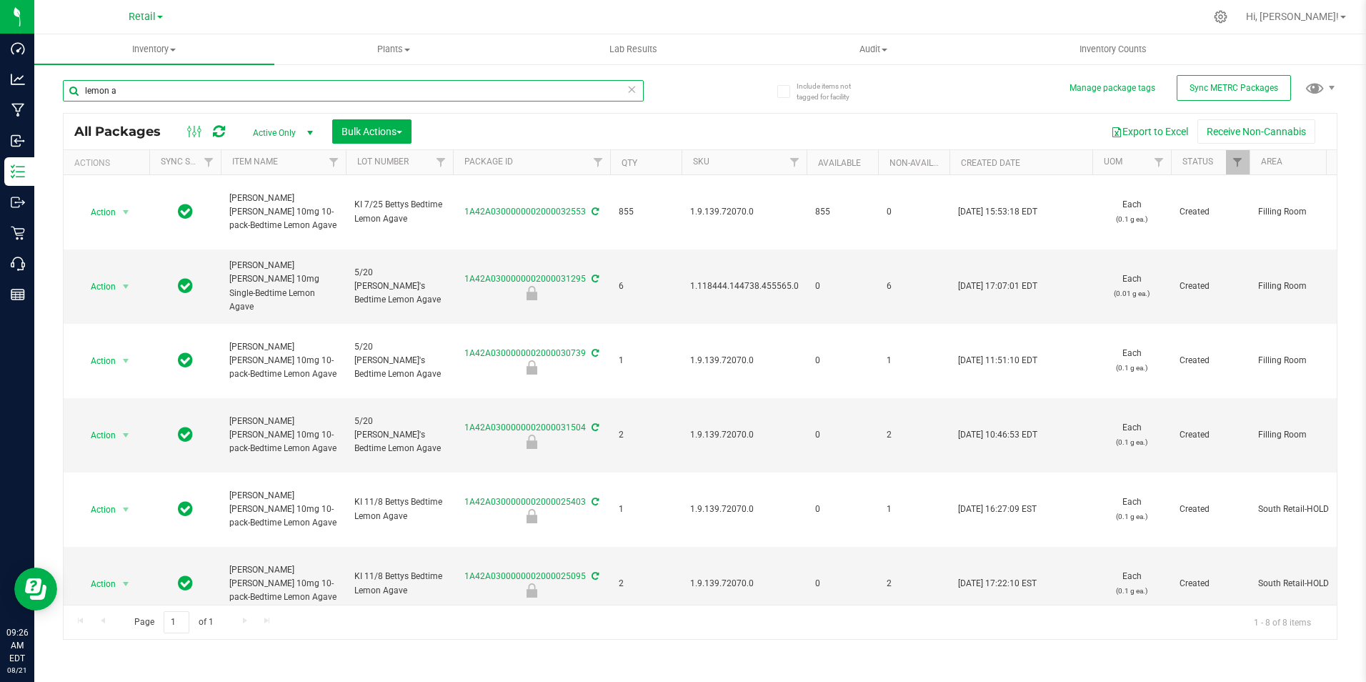
type input "lemon a"
click at [142, 16] on span "Retail" at bounding box center [142, 17] width 27 height 13
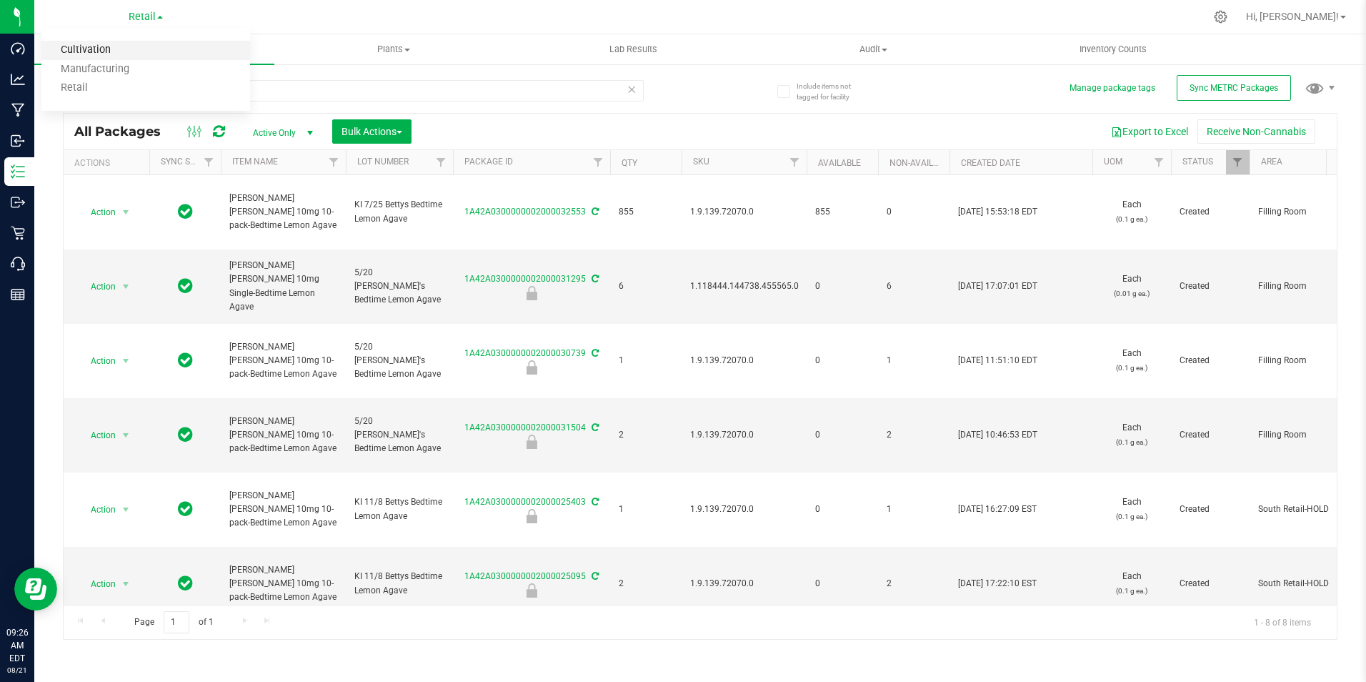
click at [134, 44] on link "Cultivation" at bounding box center [145, 50] width 209 height 19
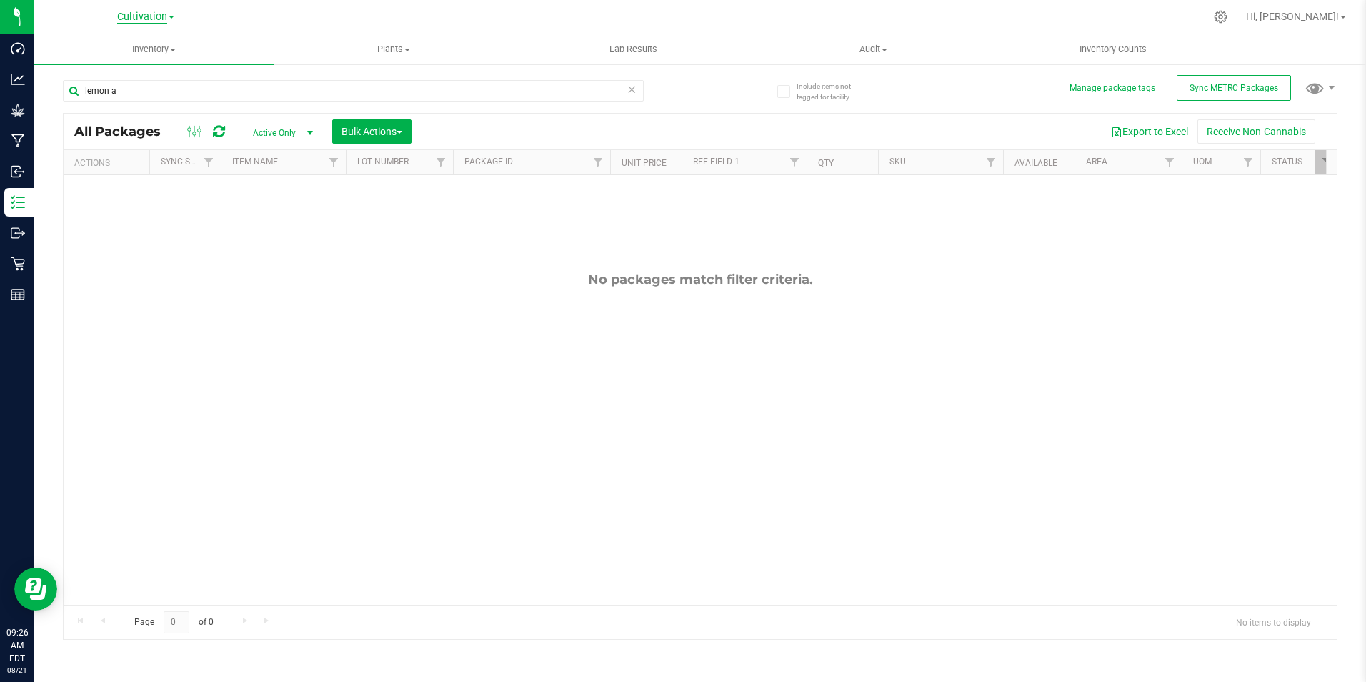
click at [134, 16] on span "Cultivation" at bounding box center [142, 17] width 50 height 13
click at [106, 89] on link "Retail" at bounding box center [145, 88] width 209 height 19
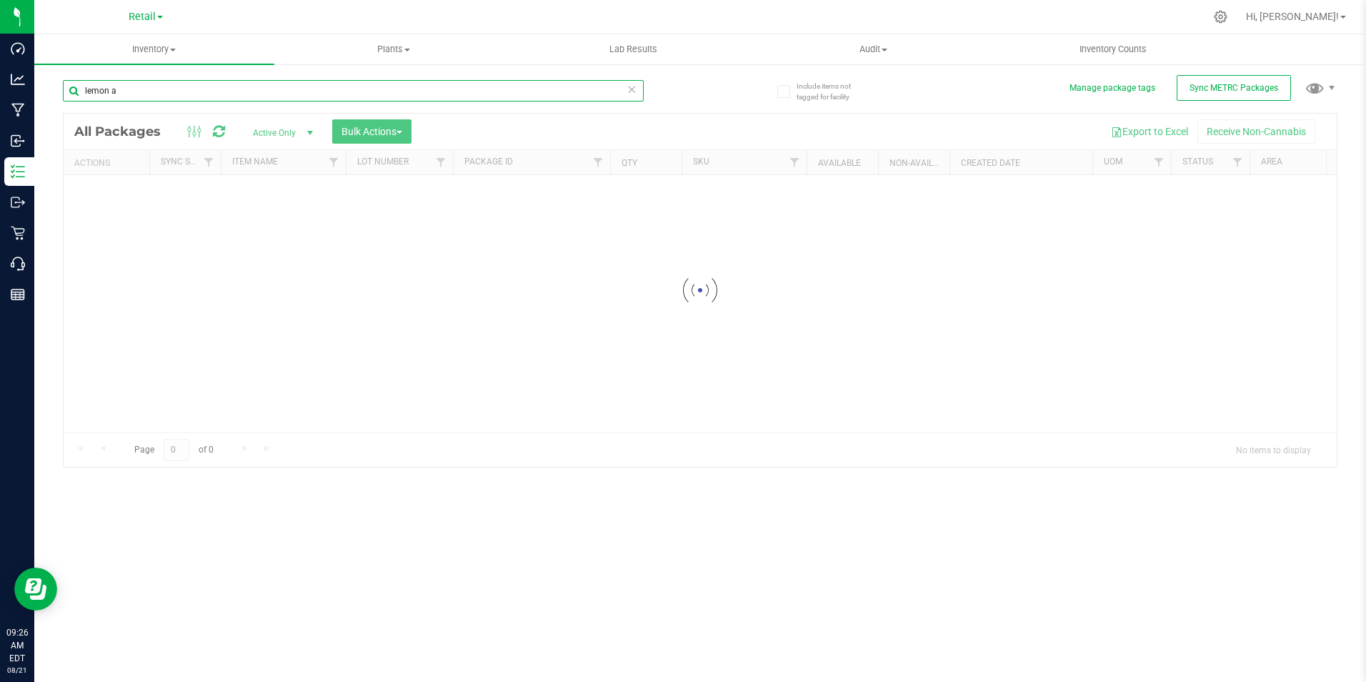
drag, startPoint x: 144, startPoint y: 92, endPoint x: -14, endPoint y: 86, distance: 157.3
click at [0, 86] on html "Dashboard Analytics Manufacturing Inbound Inventory Outbound Retail Call Center…" at bounding box center [683, 341] width 1366 height 682
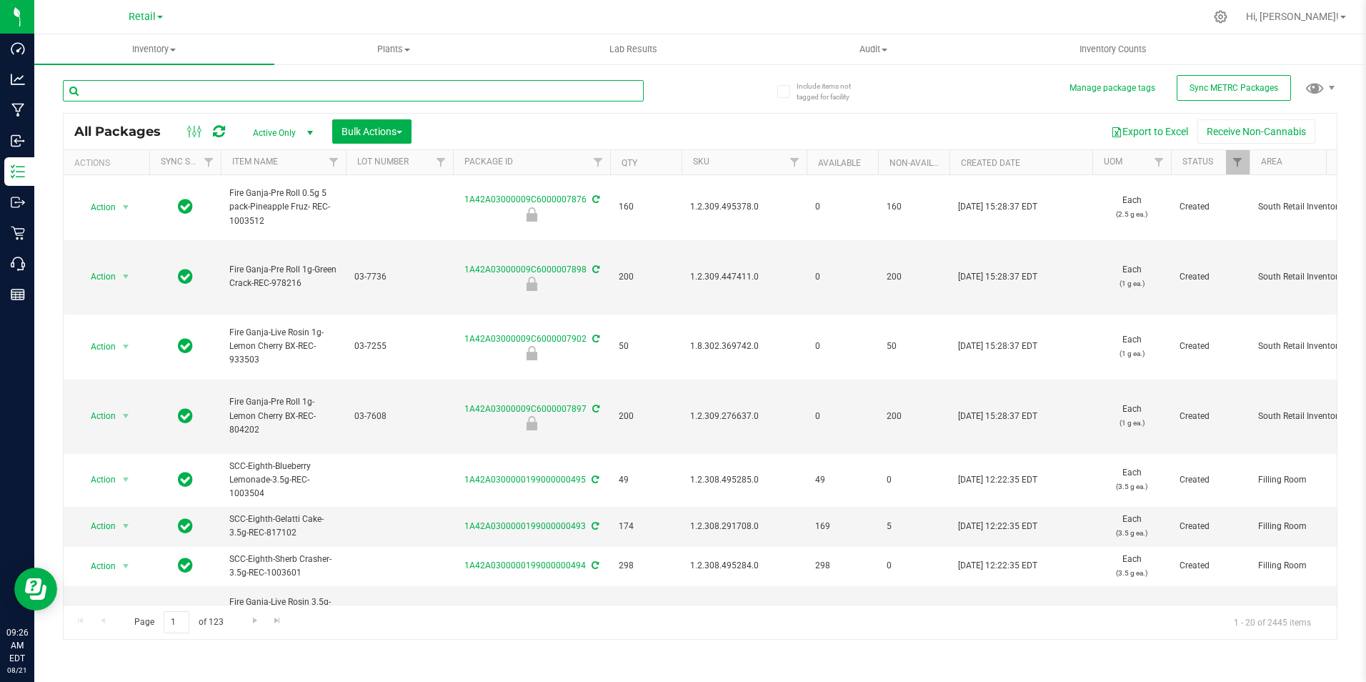
click at [129, 91] on input "text" at bounding box center [353, 90] width 581 height 21
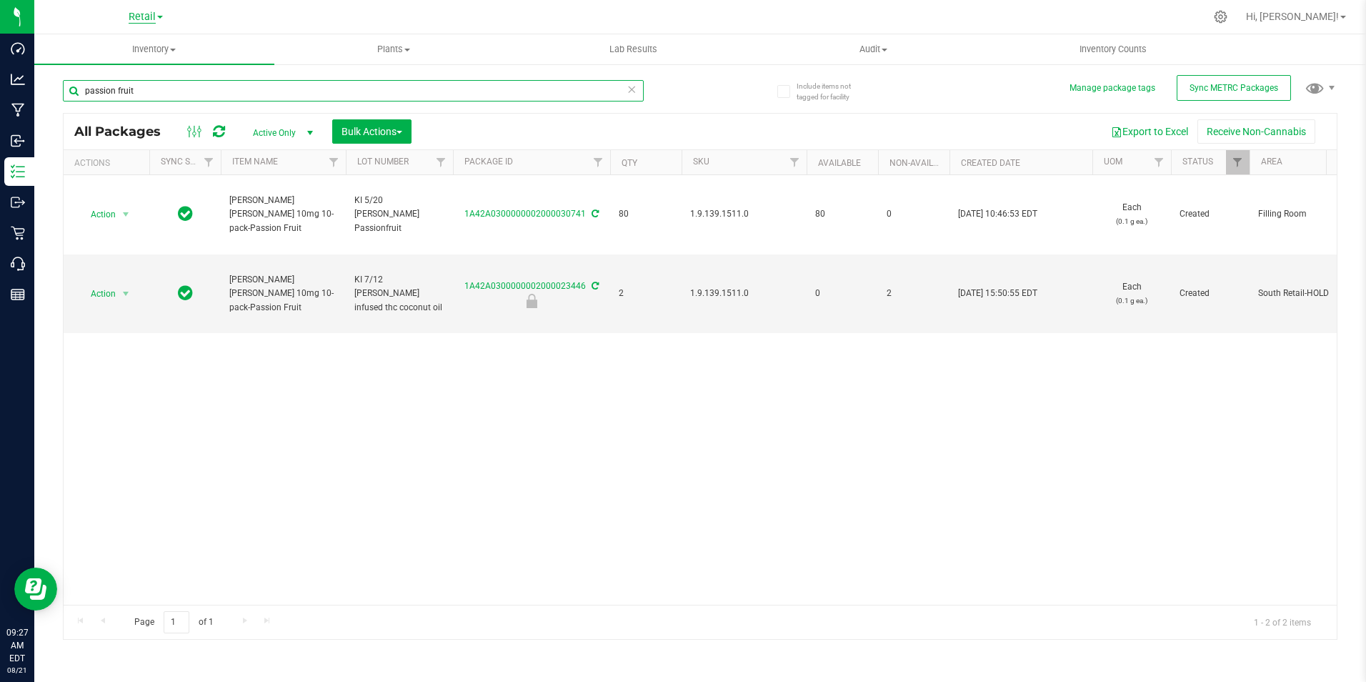
type input "passion fruit"
click at [151, 15] on span "Retail" at bounding box center [142, 17] width 27 height 13
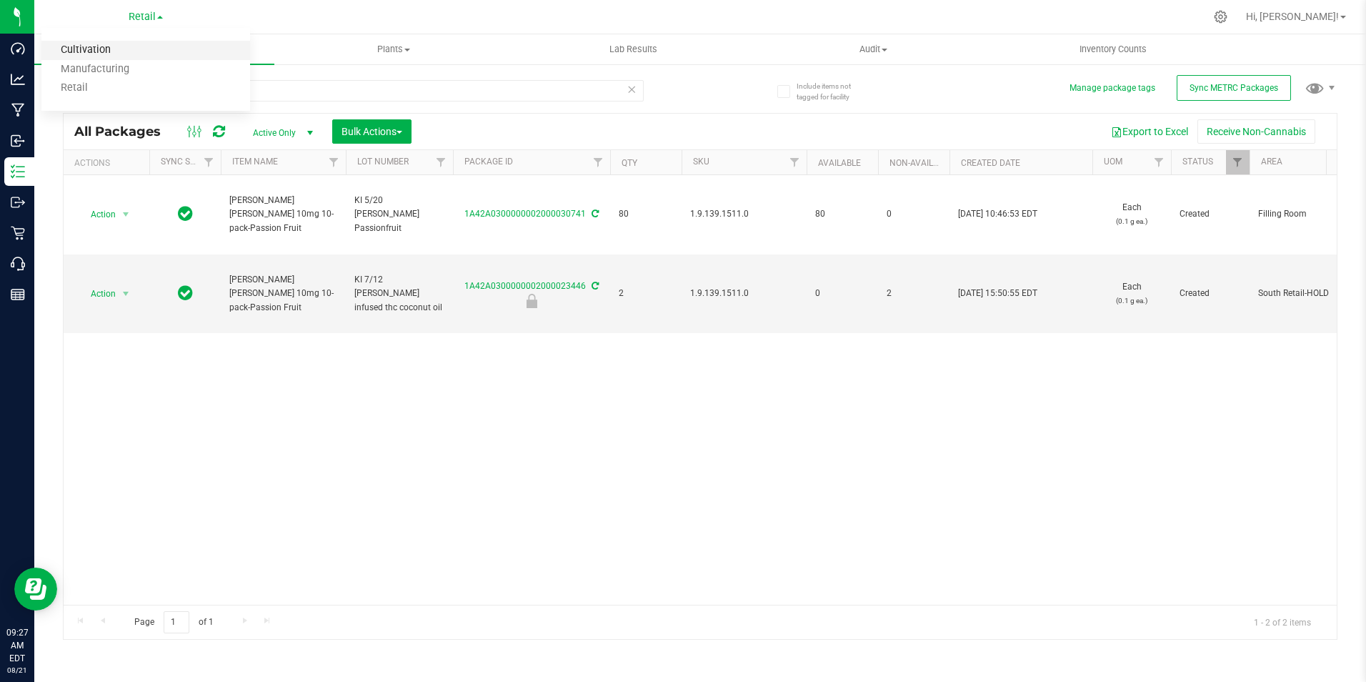
click at [110, 51] on link "Cultivation" at bounding box center [145, 50] width 209 height 19
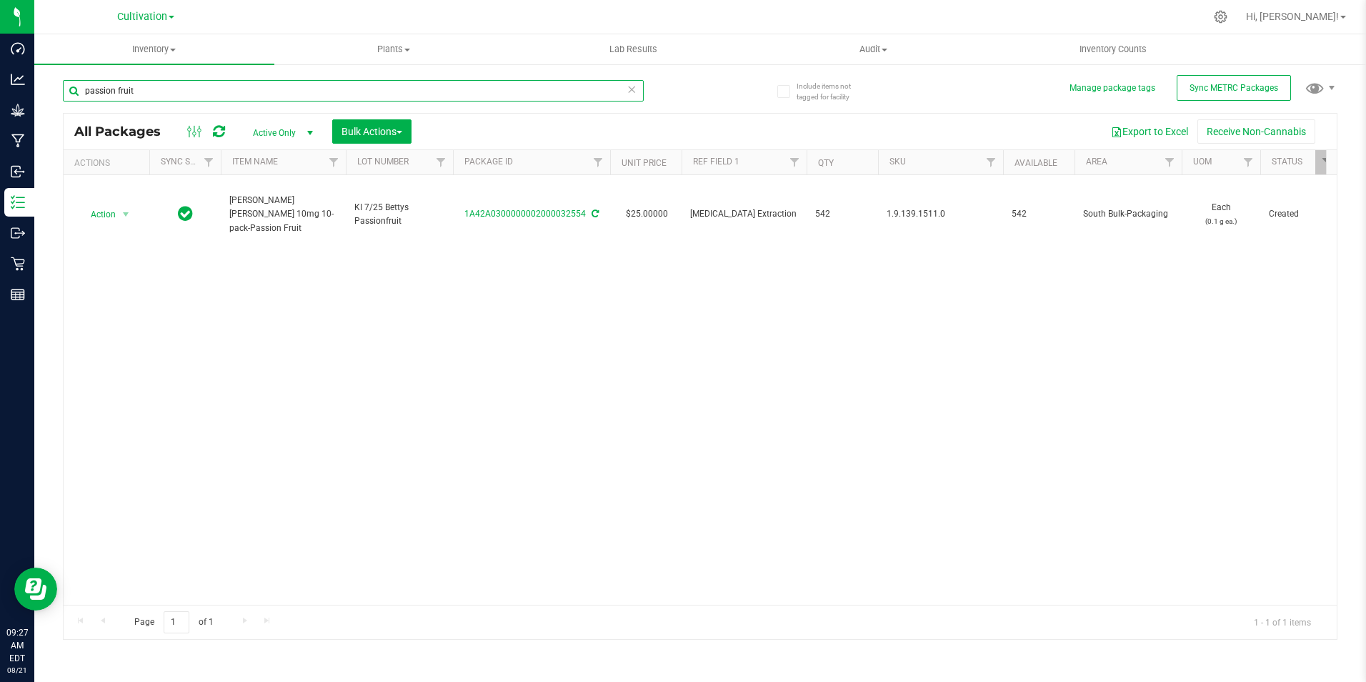
drag, startPoint x: 170, startPoint y: 89, endPoint x: -166, endPoint y: 70, distance: 336.4
click at [0, 70] on html "Dashboard Analytics Grow Manufacturing Inbound Inventory Outbound Retail Report…" at bounding box center [683, 341] width 1366 height 682
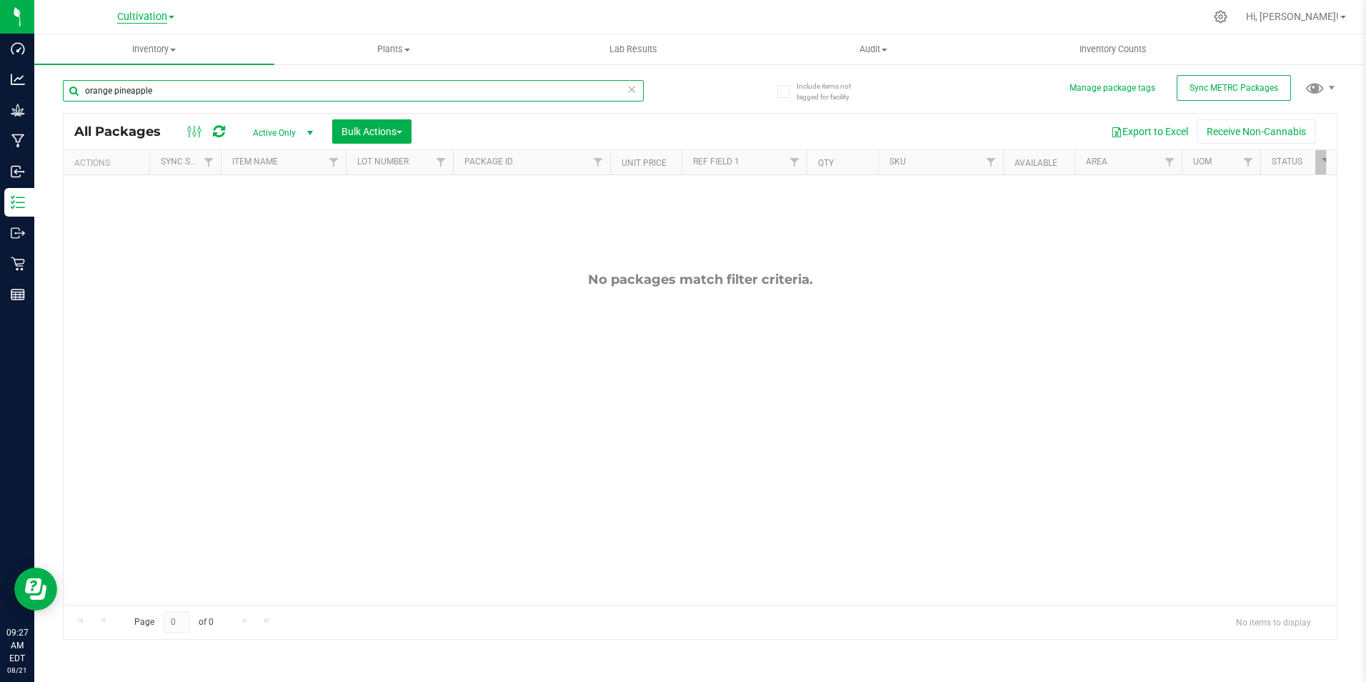
type input "orange pineapple"
click at [152, 18] on span "Cultivation" at bounding box center [142, 17] width 50 height 13
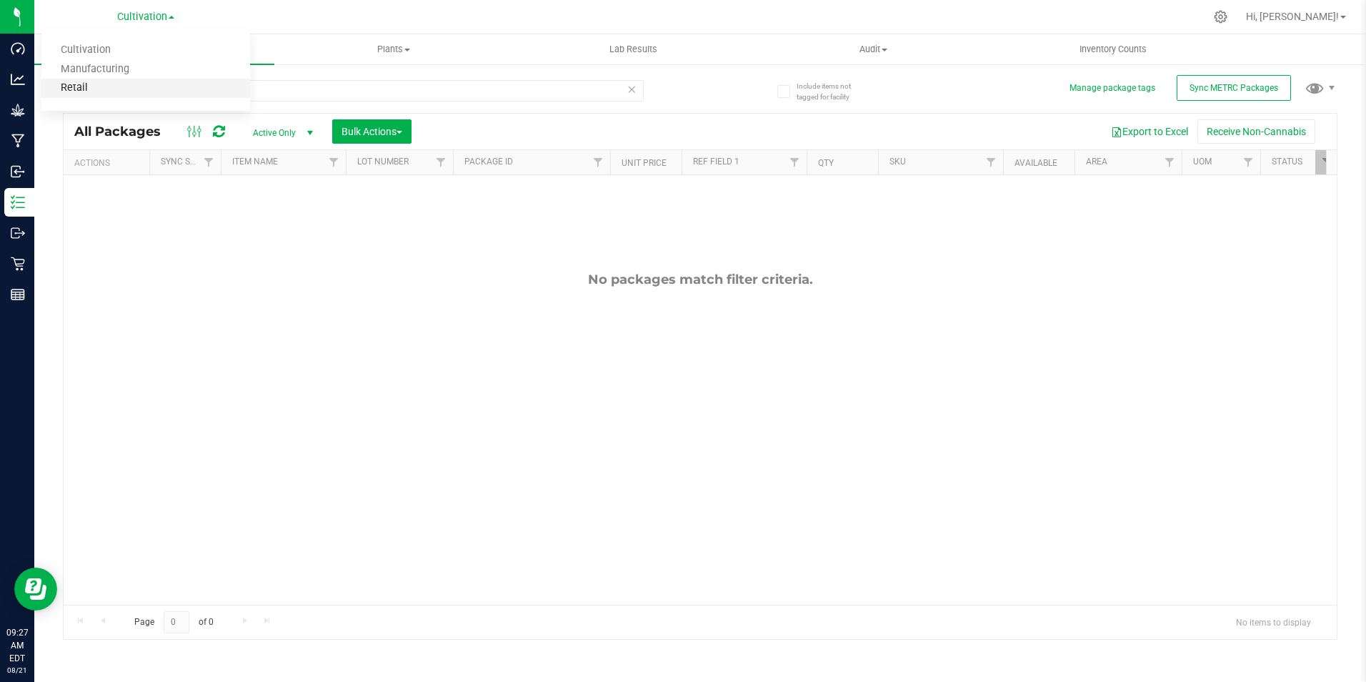
click at [117, 90] on link "Retail" at bounding box center [145, 88] width 209 height 19
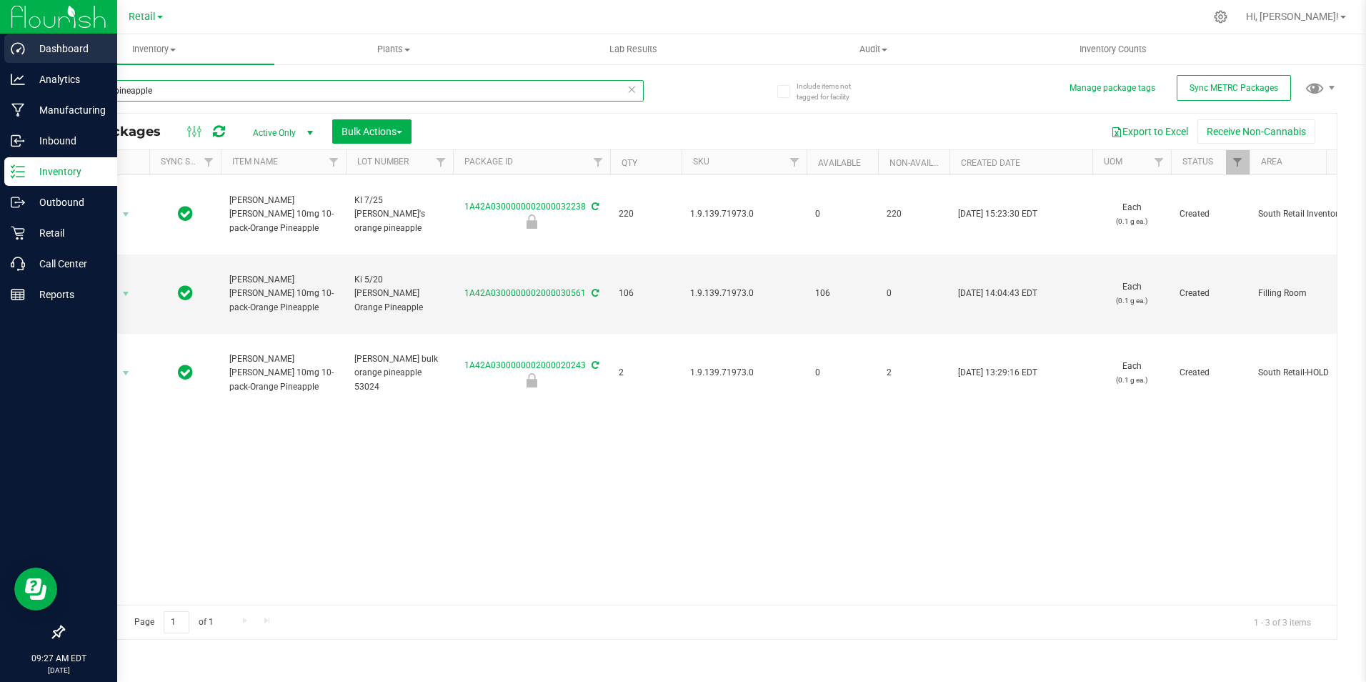
drag, startPoint x: 169, startPoint y: 95, endPoint x: 0, endPoint y: 50, distance: 174.5
click at [26, 59] on div "Dashboard Analytics Manufacturing Inbound Inventory Outbound Retail Call Center…" at bounding box center [683, 341] width 1366 height 682
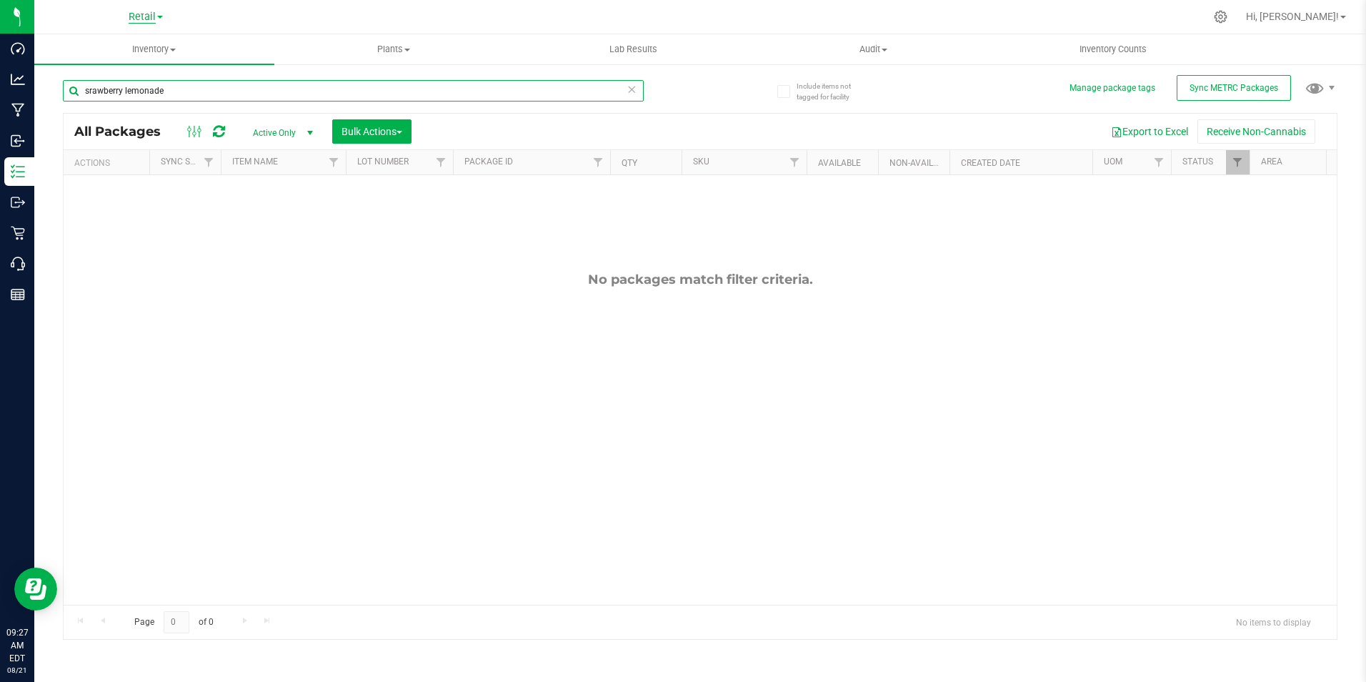
type input "srawberry lemonade"
click at [146, 11] on span "Retail" at bounding box center [142, 17] width 27 height 13
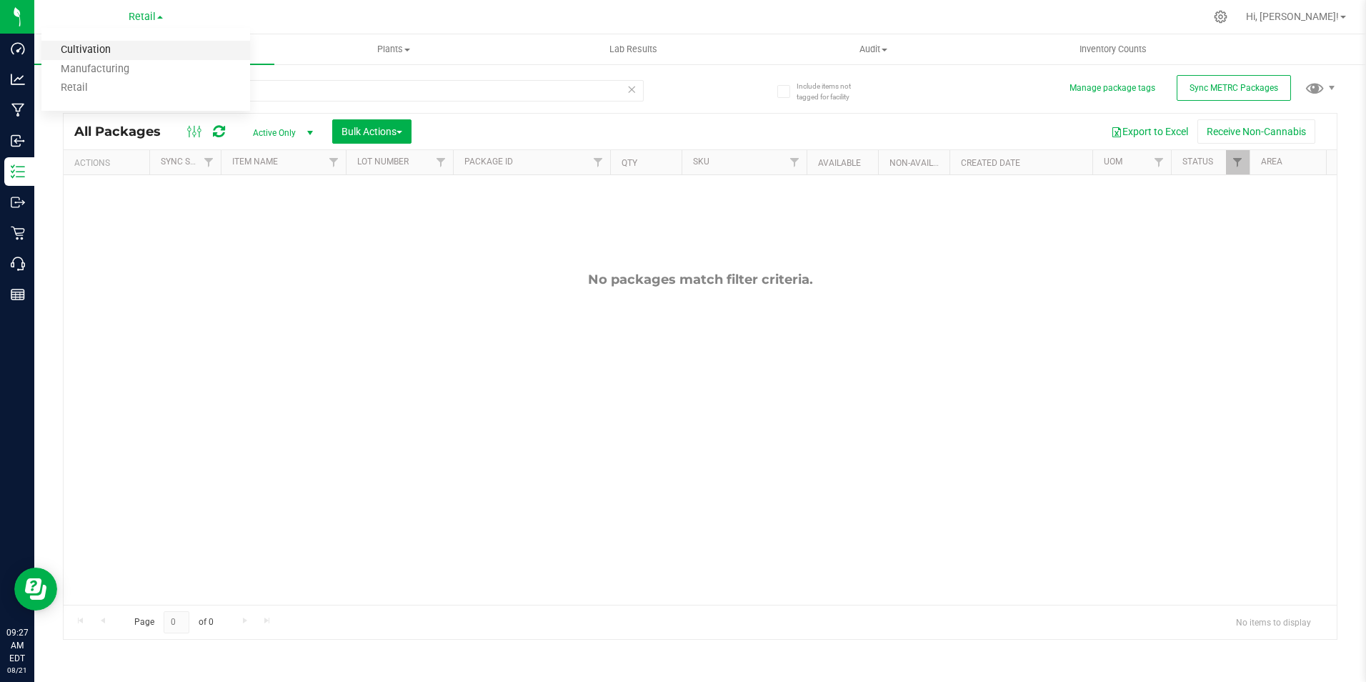
click at [115, 48] on link "Cultivation" at bounding box center [145, 50] width 209 height 19
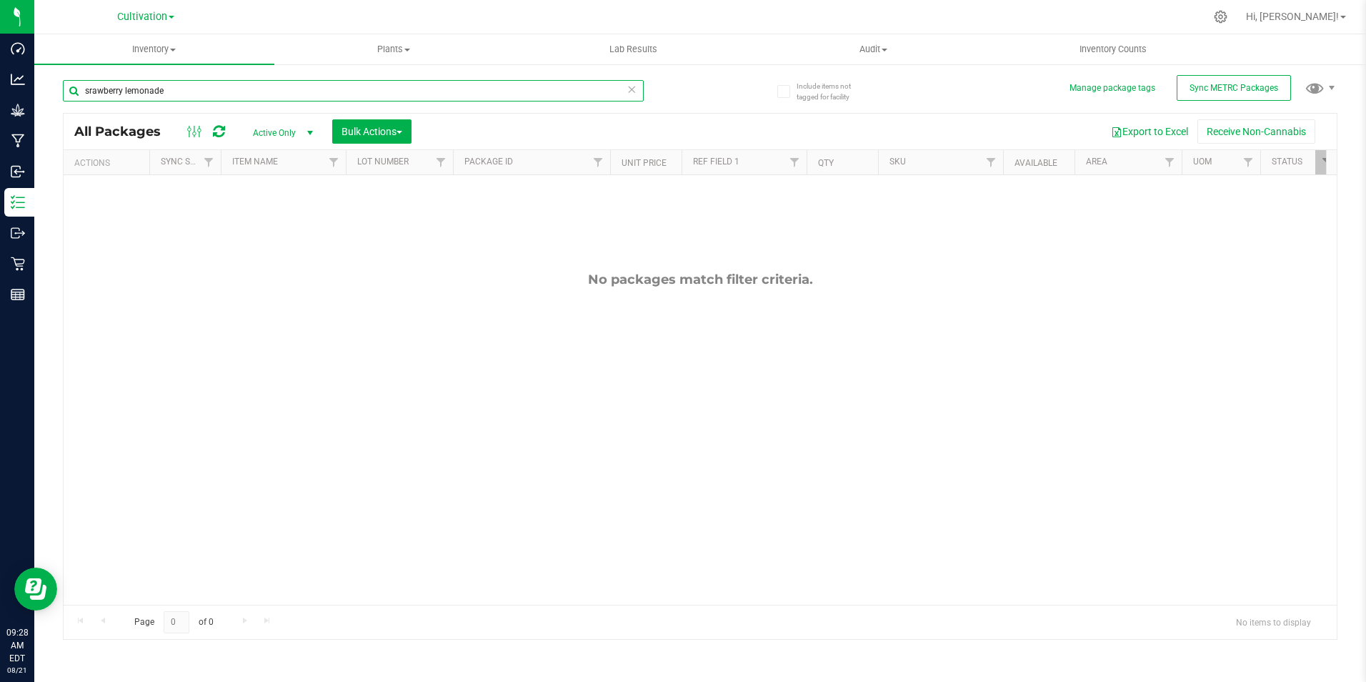
drag, startPoint x: 174, startPoint y: 93, endPoint x: -107, endPoint y: 81, distance: 281.8
click at [0, 81] on html "Dashboard Analytics Grow Manufacturing Inbound Inventory Outbound Retail Report…" at bounding box center [683, 341] width 1366 height 682
type input "[PERSON_NAME]"
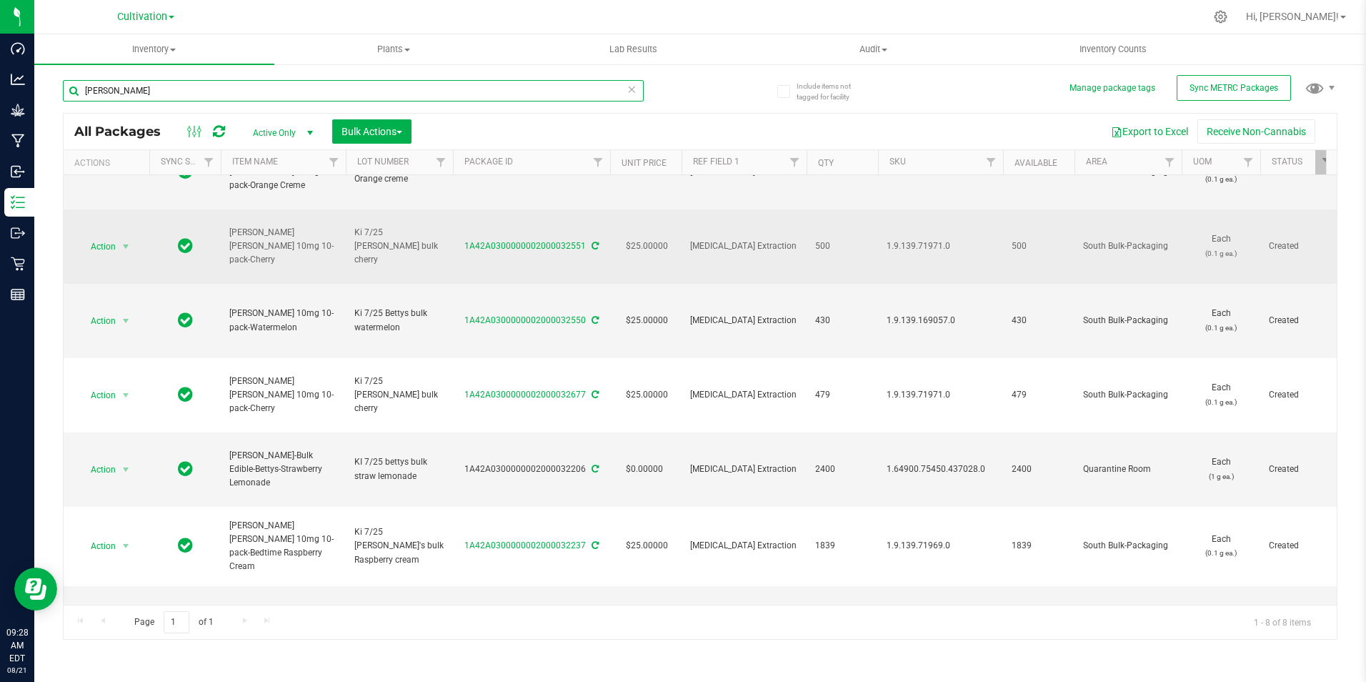
scroll to position [143, 0]
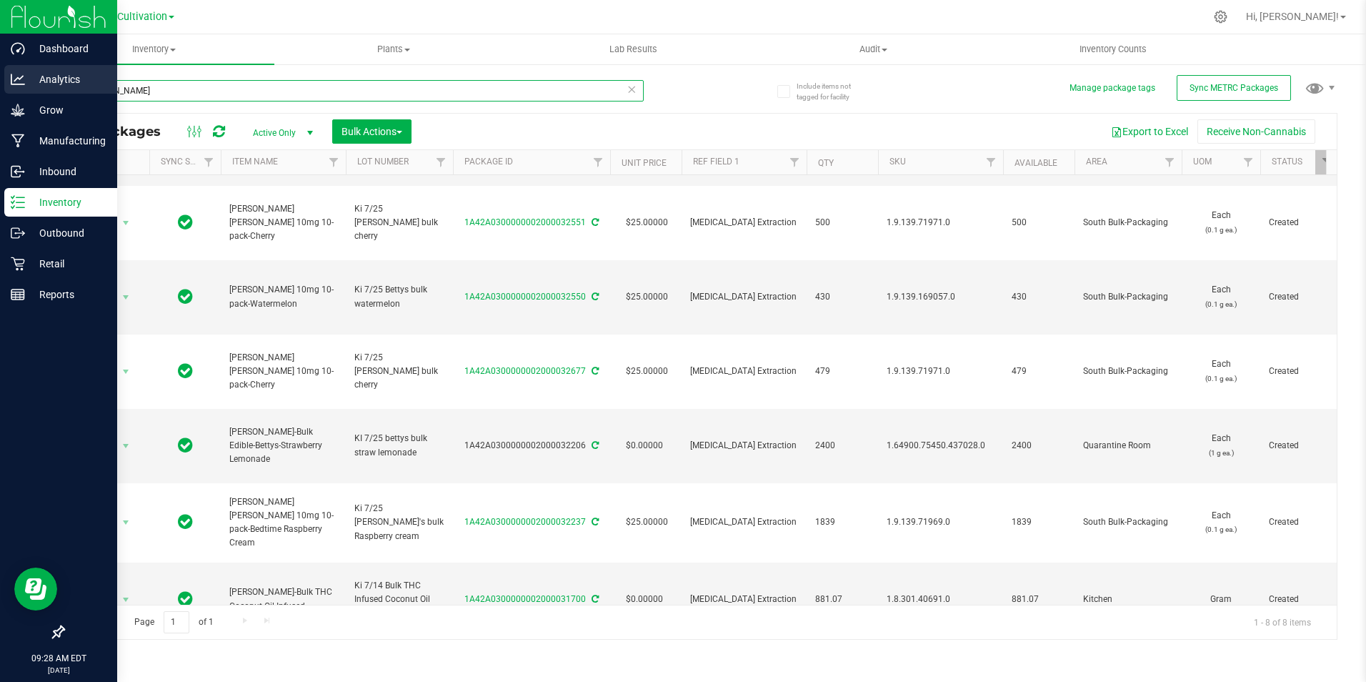
drag, startPoint x: 134, startPoint y: 93, endPoint x: 19, endPoint y: 76, distance: 115.6
click at [19, 76] on div "Dashboard Analytics Grow Manufacturing Inbound Inventory Outbound Retail Report…" at bounding box center [683, 341] width 1366 height 682
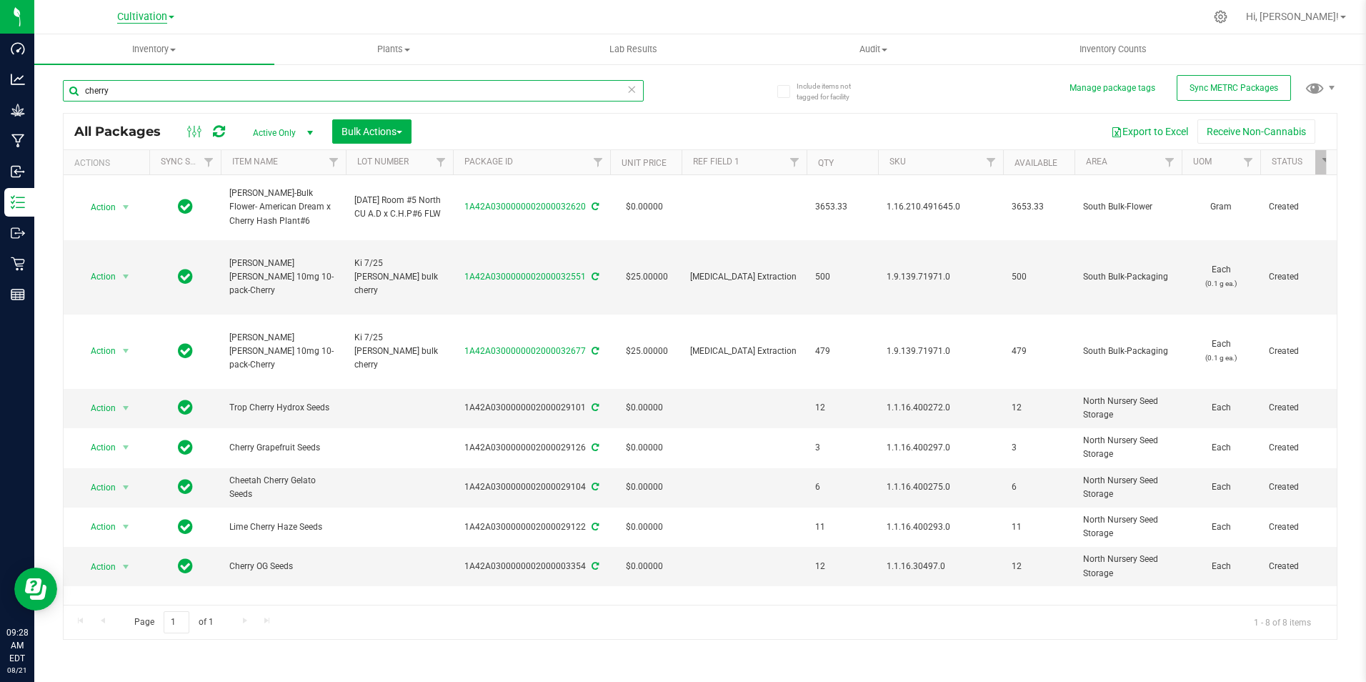
type input "cherry"
click at [152, 21] on span "Cultivation" at bounding box center [142, 17] width 50 height 13
click at [101, 89] on link "Retail" at bounding box center [145, 88] width 209 height 19
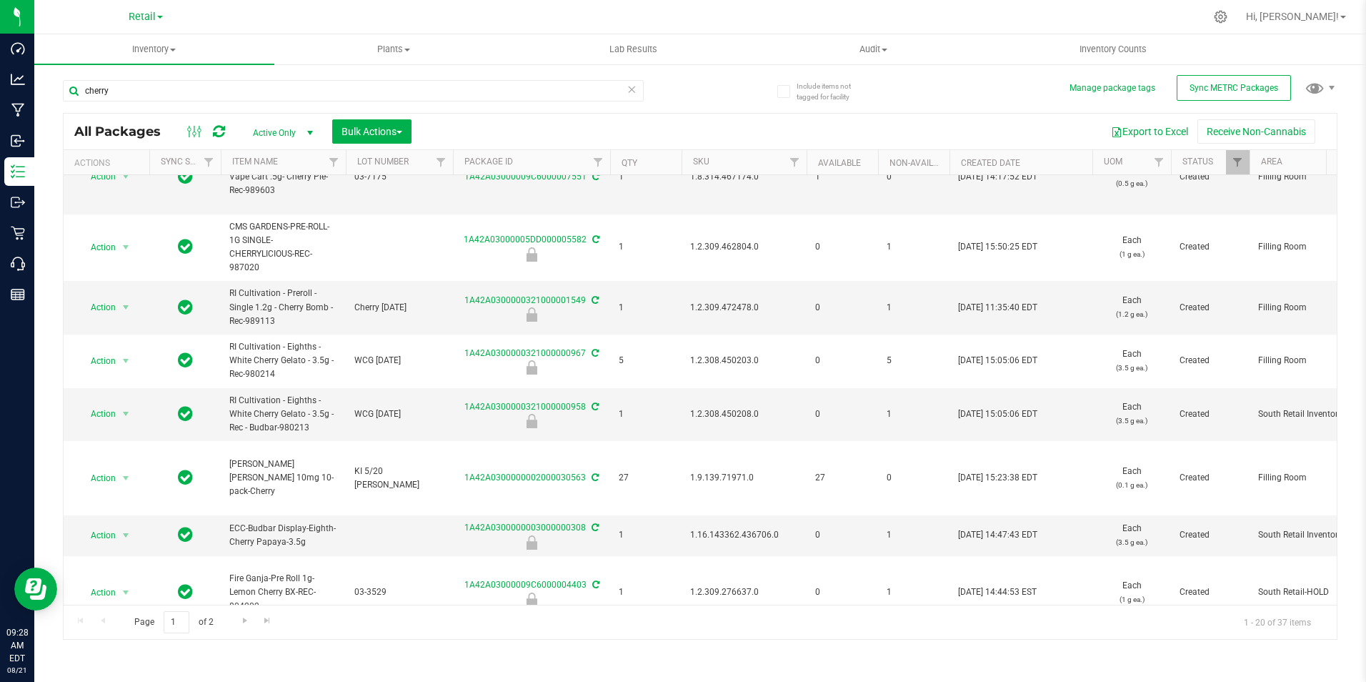
scroll to position [357, 0]
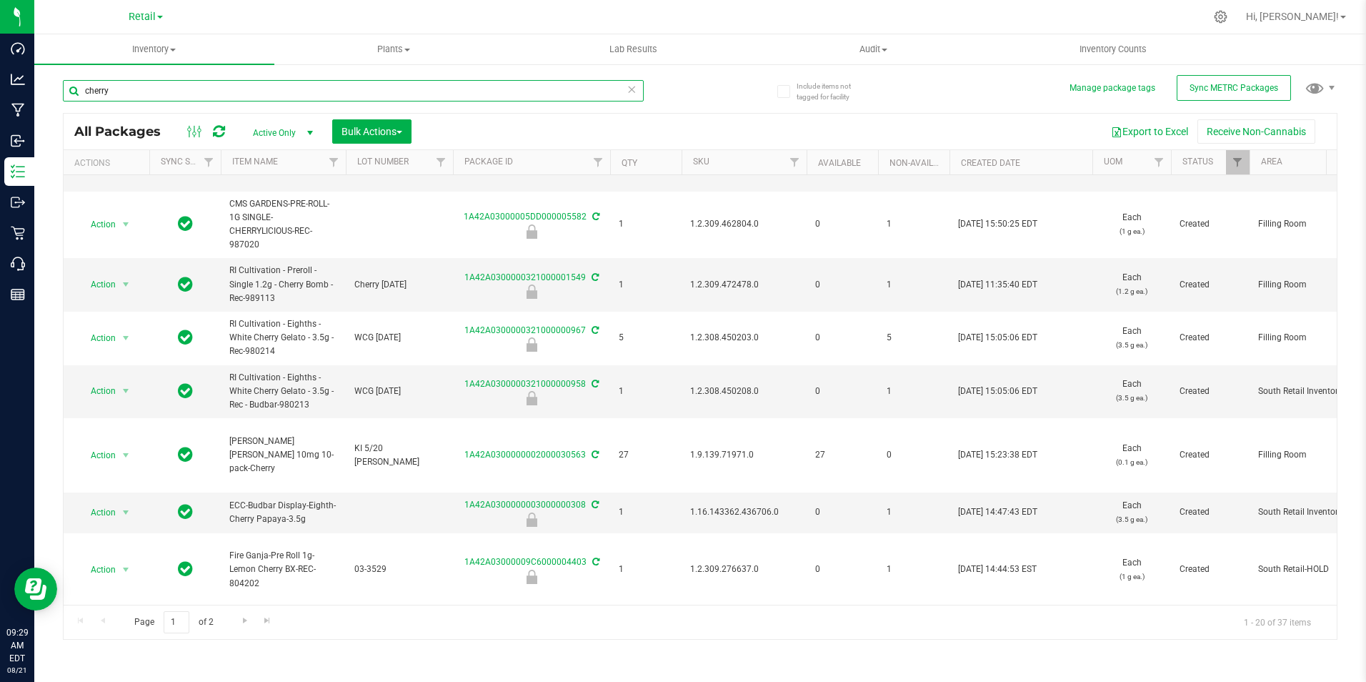
drag, startPoint x: 387, startPoint y: 98, endPoint x: -126, endPoint y: 83, distance: 512.6
click at [0, 83] on html "Dashboard Analytics Manufacturing Inbound Inventory Outbound Retail Call Center…" at bounding box center [683, 341] width 1366 height 682
type input "watermelo"
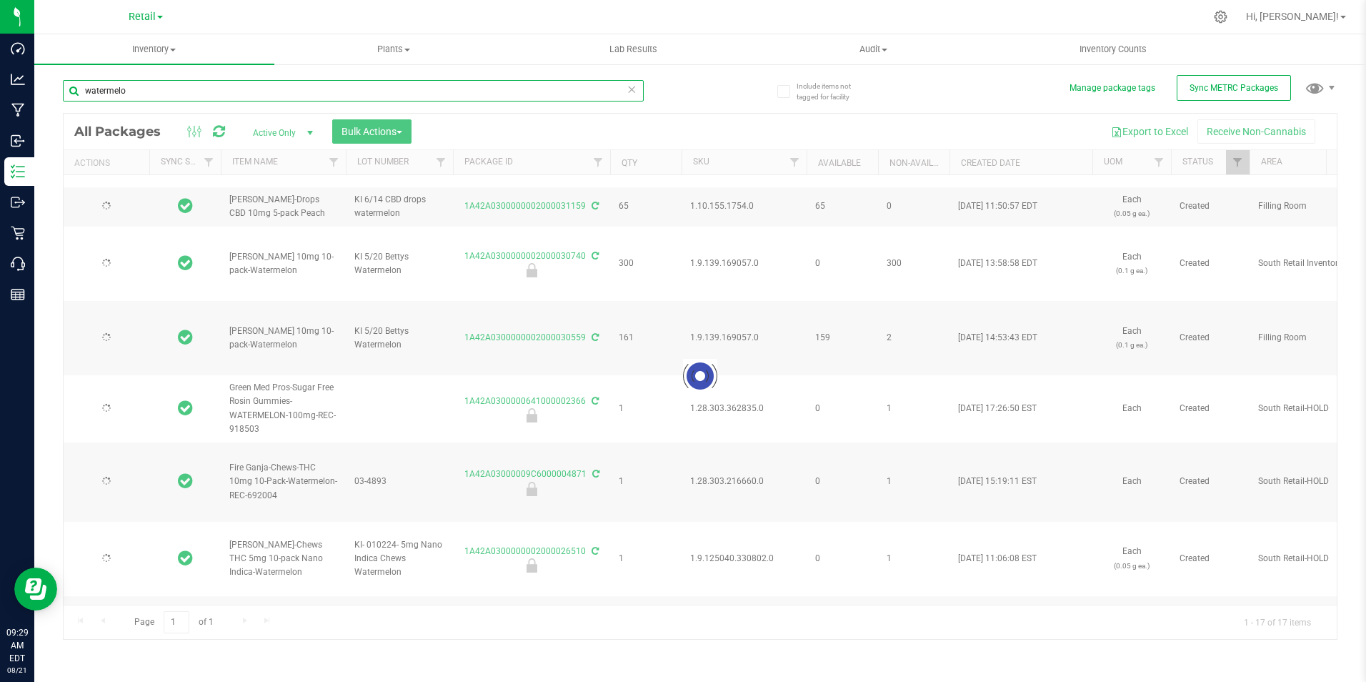
type input "[DATE]"
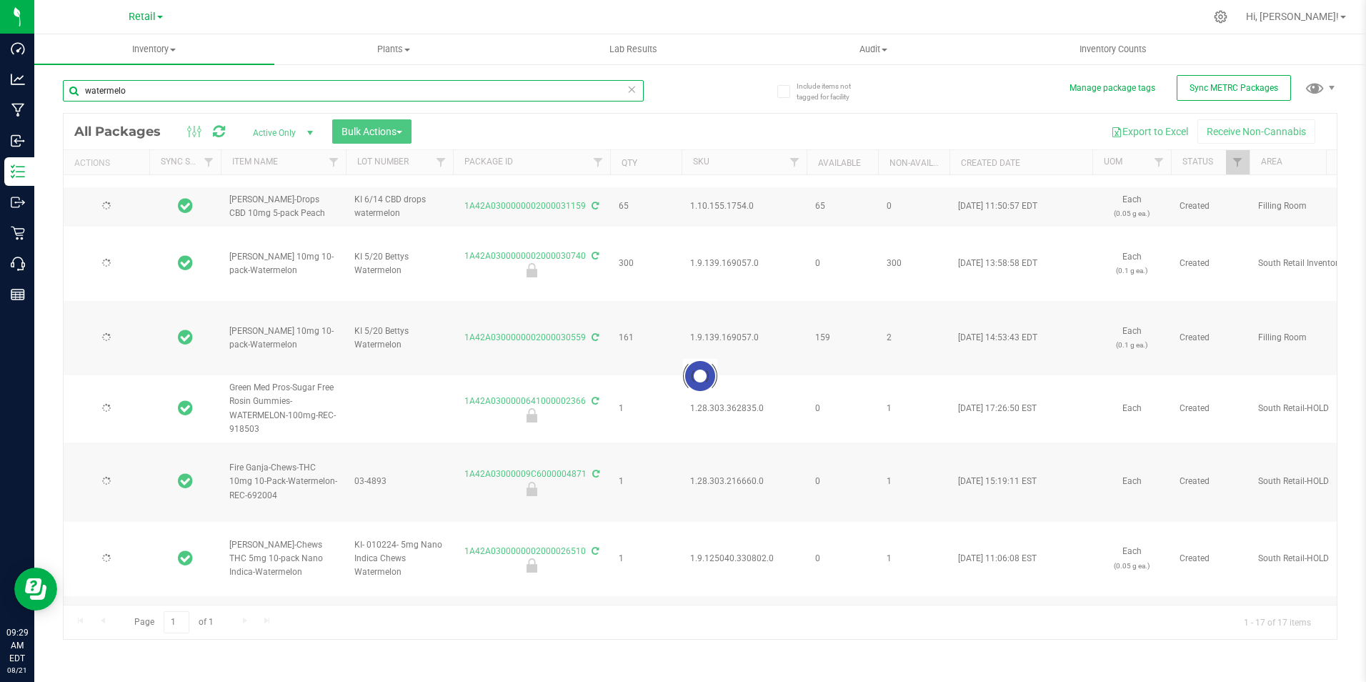
type input "[DATE]"
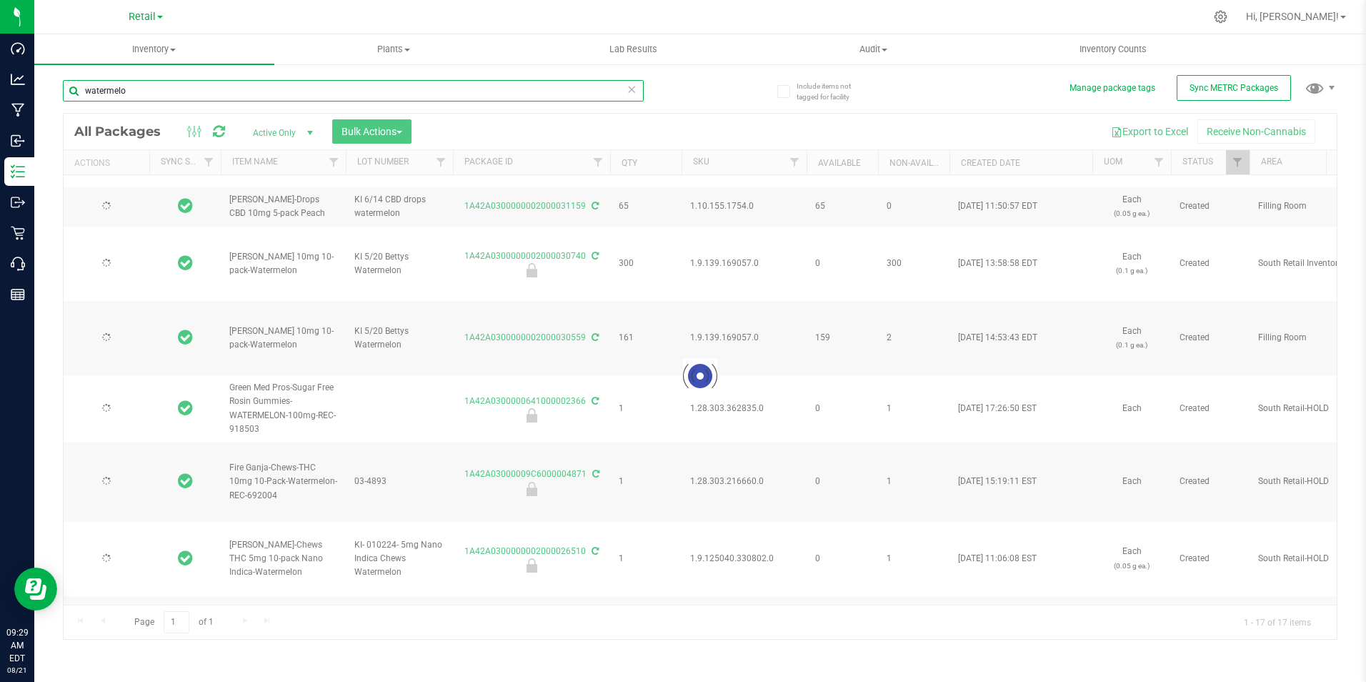
type input "[DATE]"
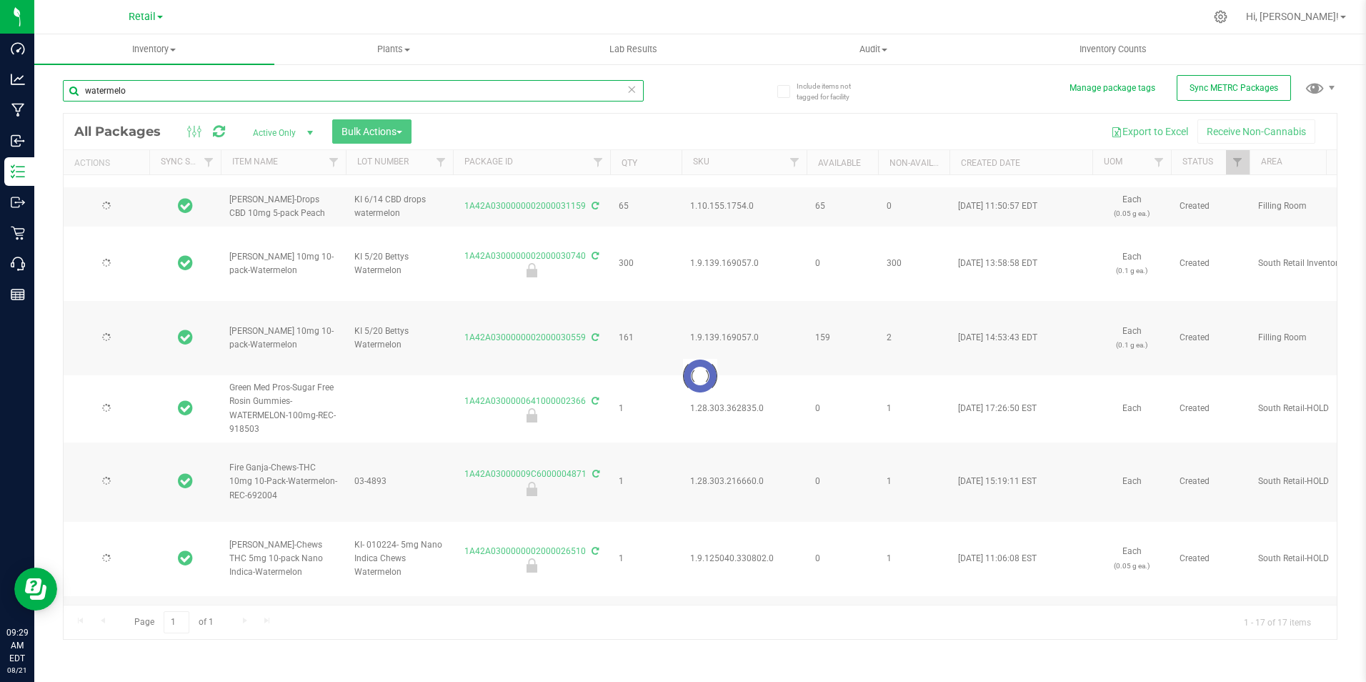
type input "[DATE]"
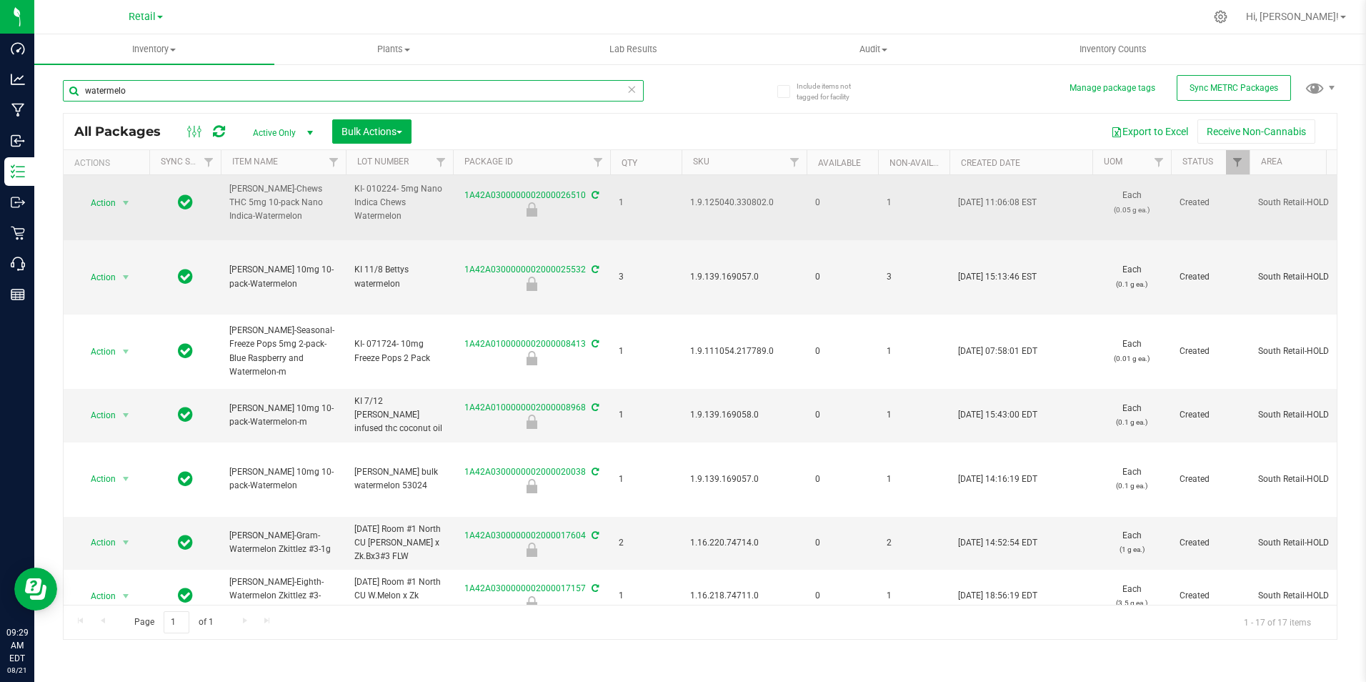
scroll to position [715, 0]
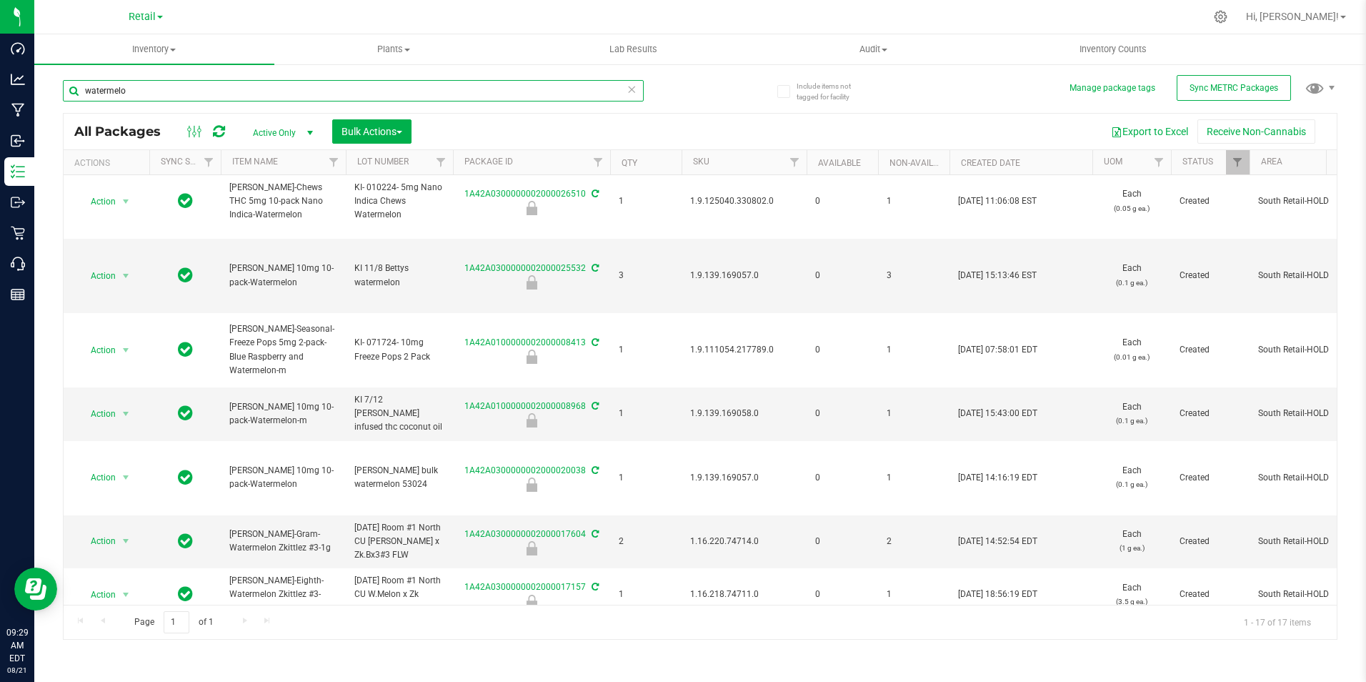
type input "watermelo"
click at [137, 6] on div "Retail Cultivation Manufacturing Retail" at bounding box center [145, 17] width 209 height 22
click at [141, 16] on span "Retail" at bounding box center [142, 17] width 27 height 13
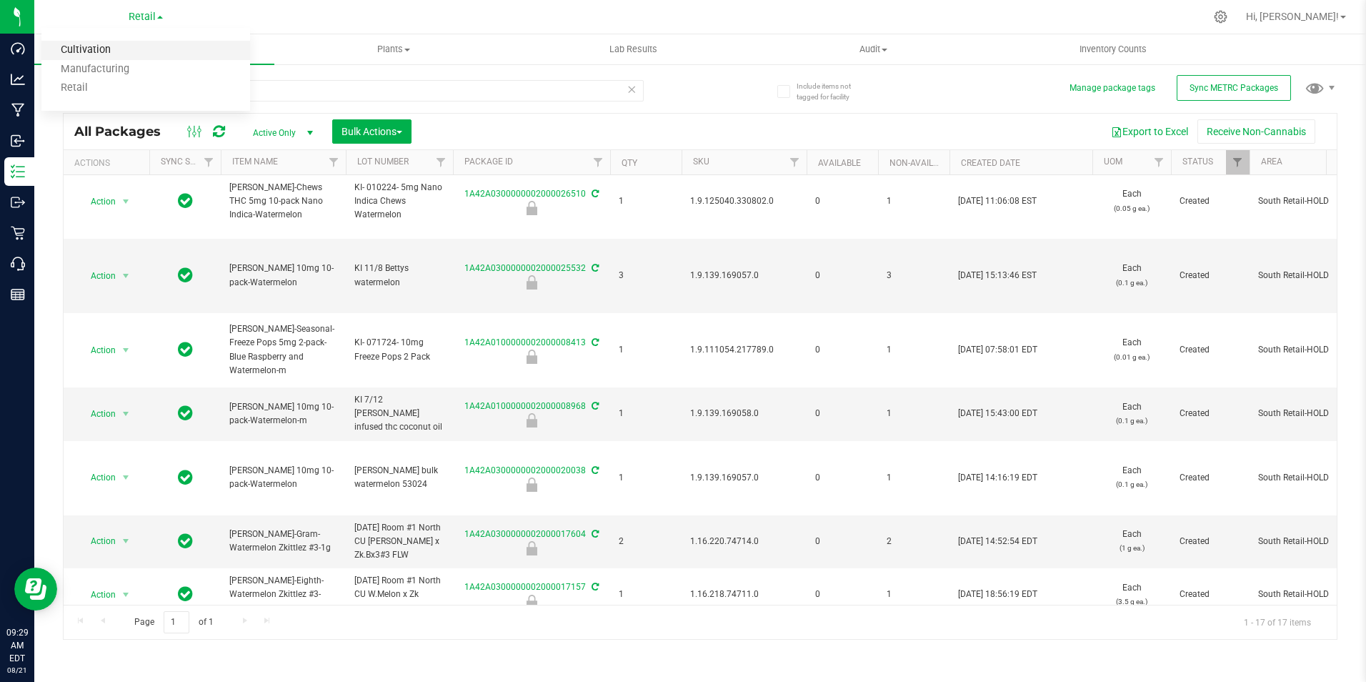
click at [113, 54] on link "Cultivation" at bounding box center [145, 50] width 209 height 19
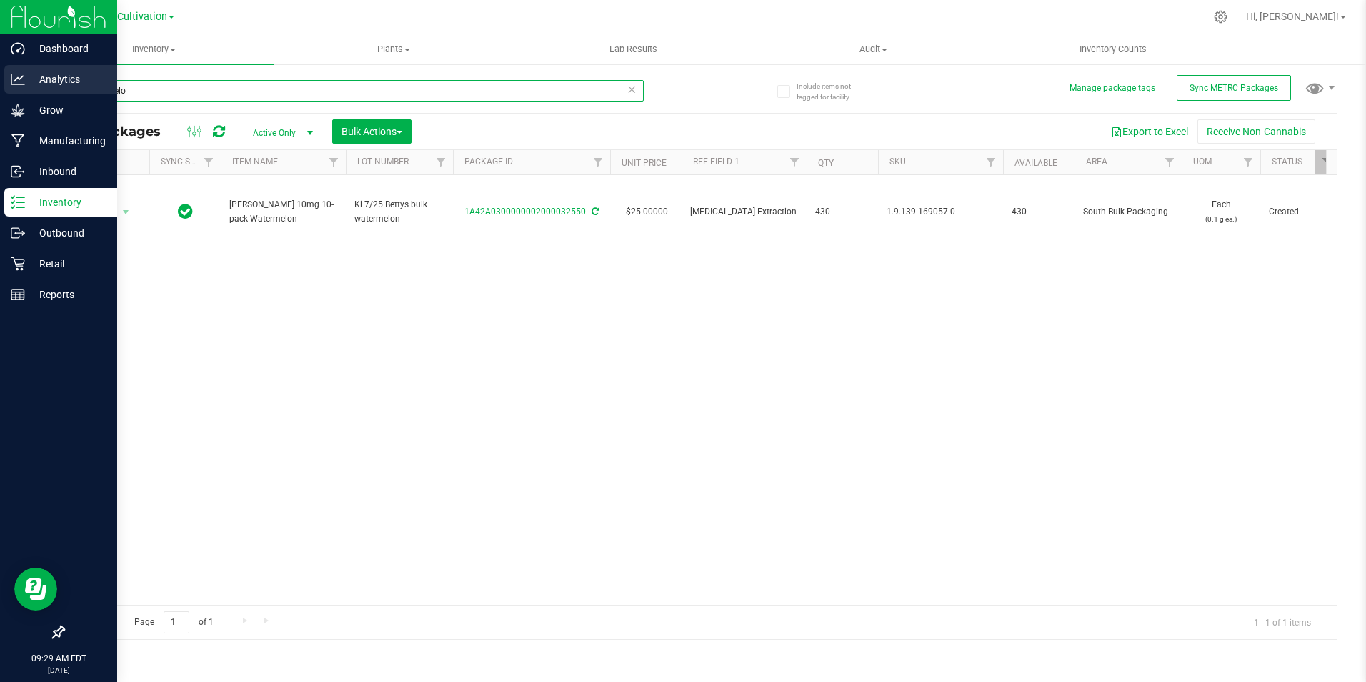
click at [0, 83] on html "Dashboard Analytics Grow Manufacturing Inbound Inventory Outbound Retail Report…" at bounding box center [683, 341] width 1366 height 682
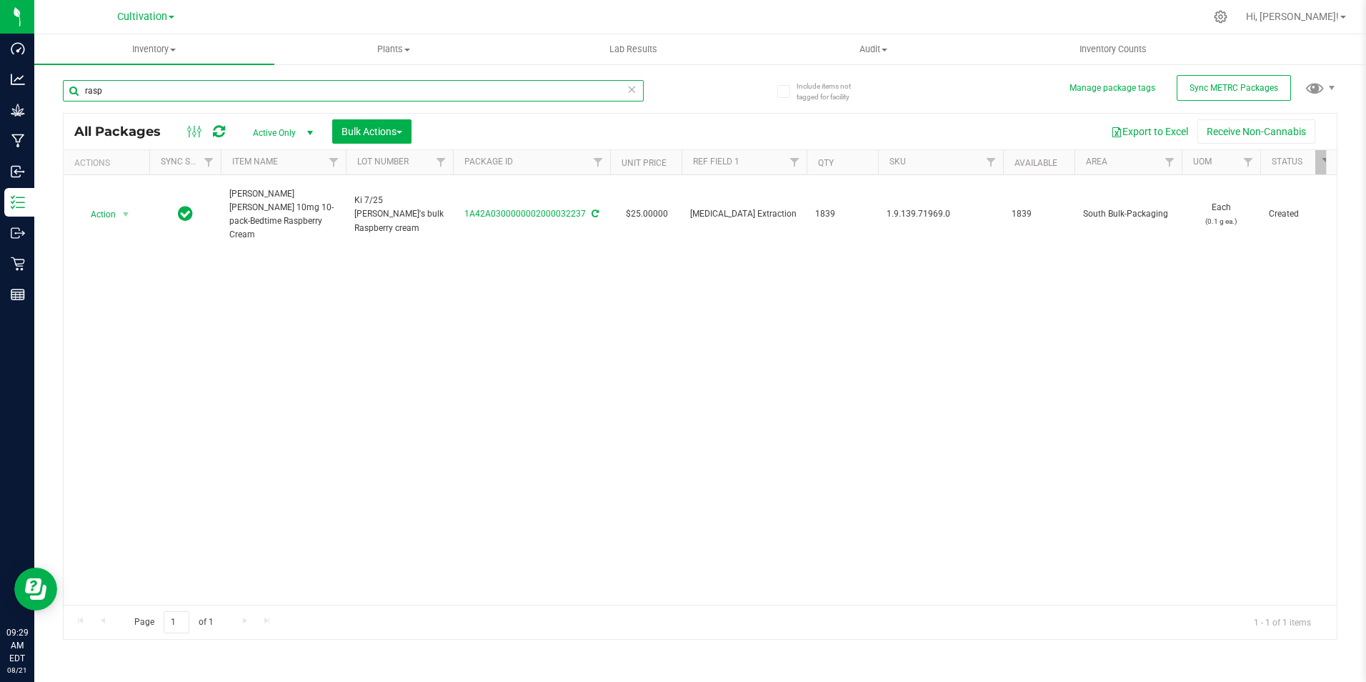
type input "rasp"
click at [136, 16] on span "Cultivation" at bounding box center [142, 17] width 50 height 13
click at [114, 85] on link "Retail" at bounding box center [145, 88] width 209 height 19
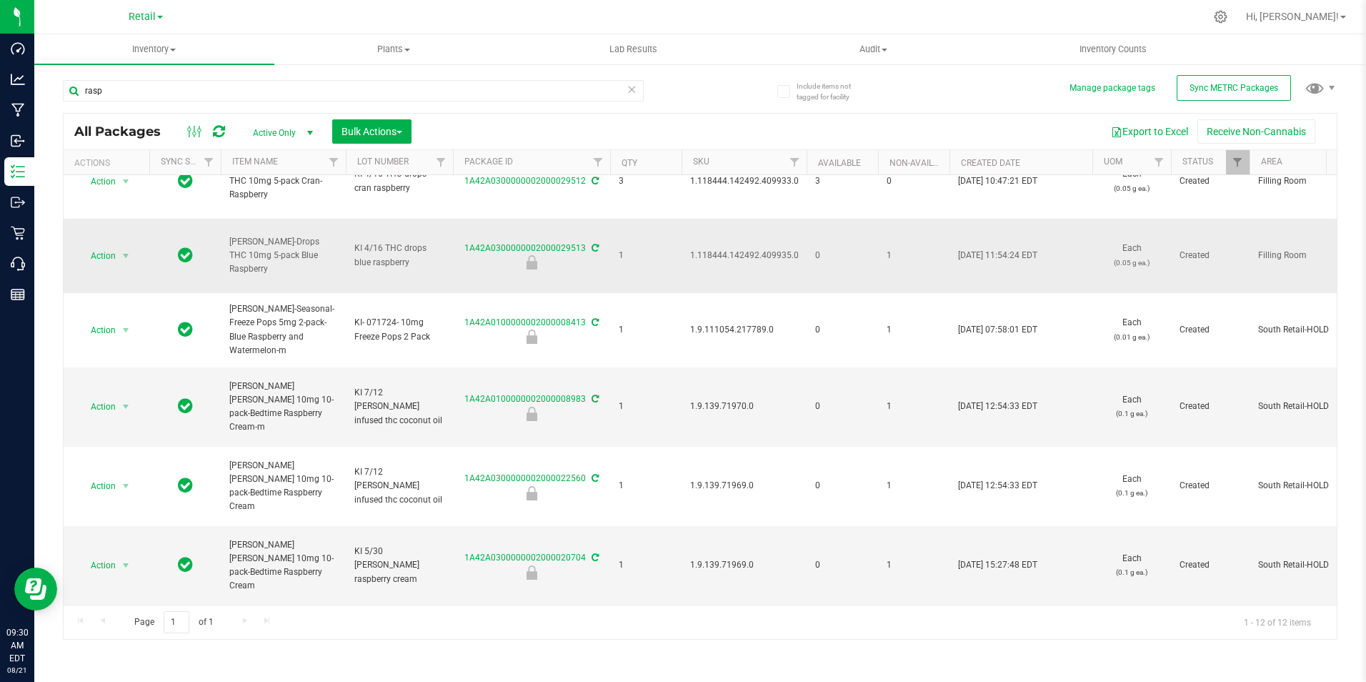
scroll to position [505, 0]
drag, startPoint x: 124, startPoint y: 94, endPoint x: 42, endPoint y: 39, distance: 98.3
click at [64, 71] on div "rasp" at bounding box center [381, 90] width 637 height 46
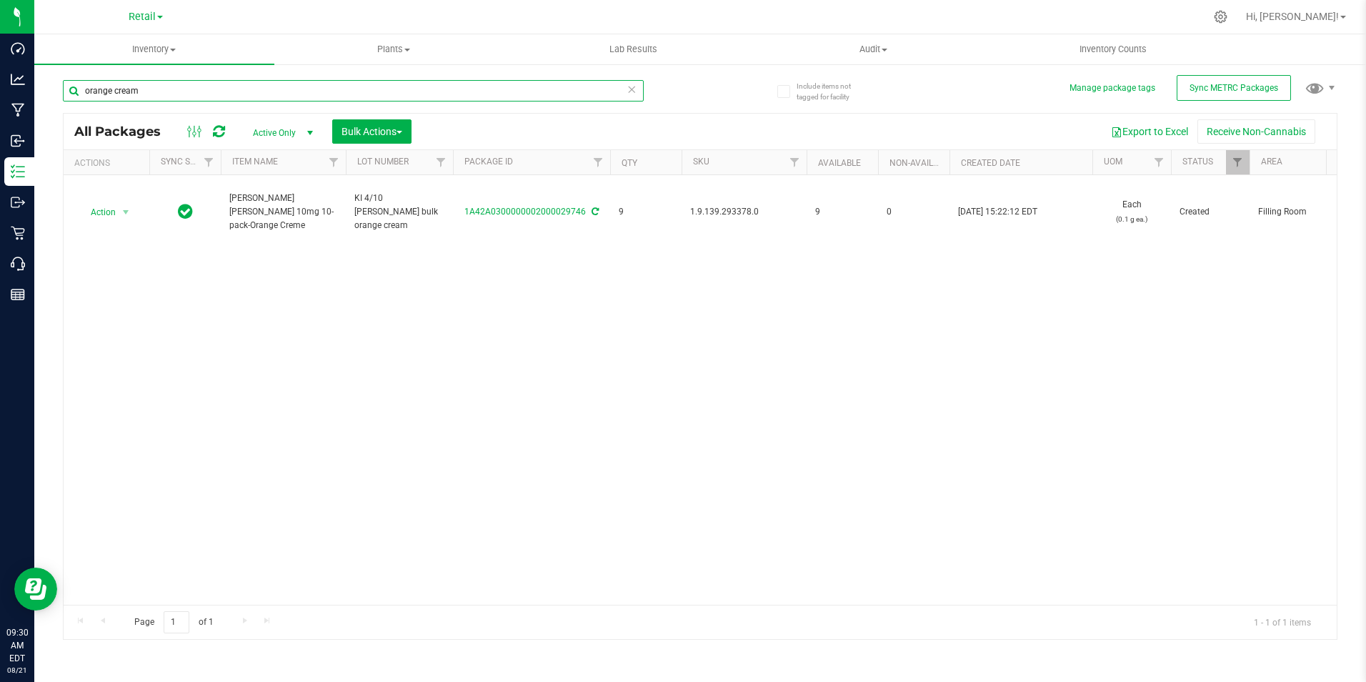
type input "orange cream"
click at [164, 21] on div "Retail Cultivation Manufacturing Retail" at bounding box center [145, 17] width 209 height 22
click at [144, 20] on span "Retail" at bounding box center [142, 17] width 27 height 13
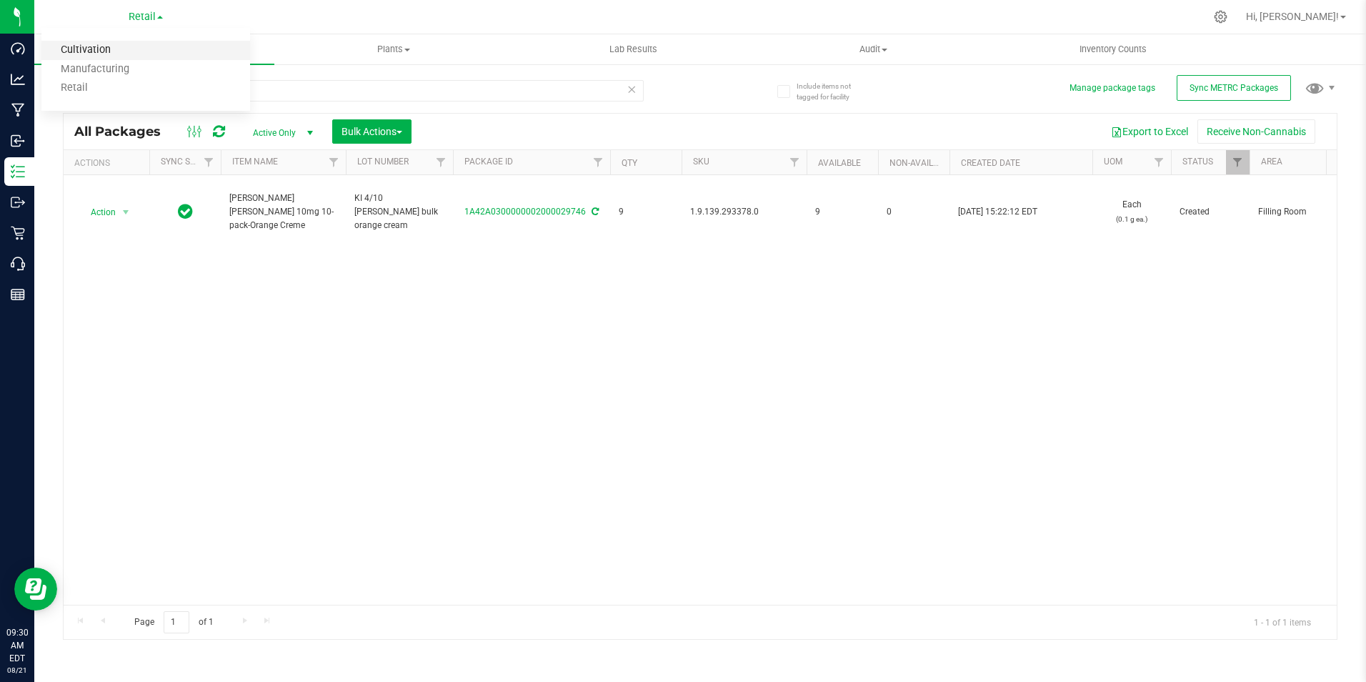
click at [129, 44] on link "Cultivation" at bounding box center [145, 50] width 209 height 19
